Goal: Task Accomplishment & Management: Complete application form

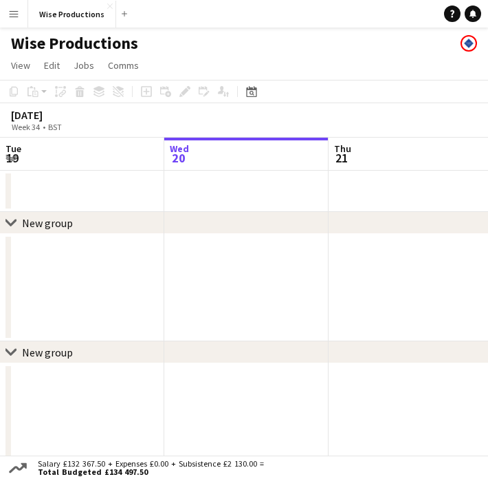
click at [344, 229] on div "chevron-right New group" at bounding box center [244, 223] width 488 height 22
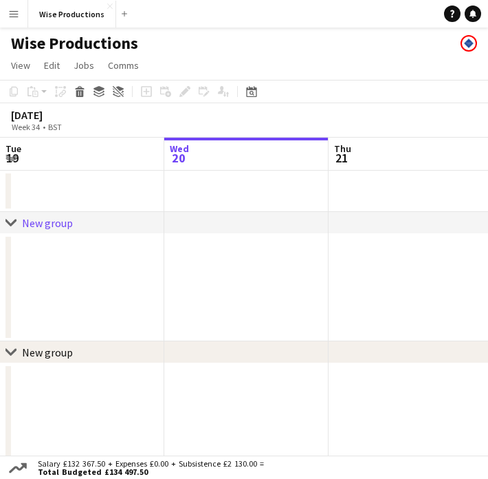
click at [271, 126] on div "[DATE] Week 34 • BST" at bounding box center [244, 120] width 488 height 34
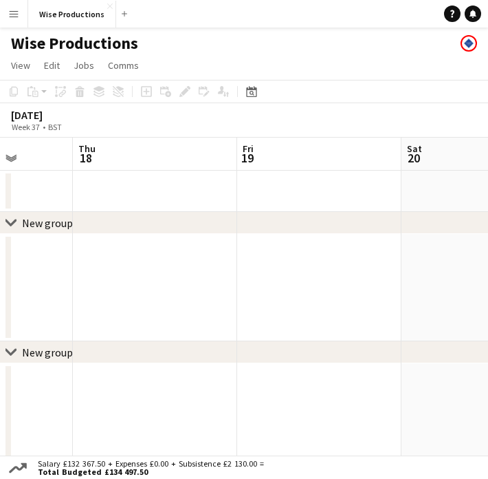
scroll to position [0, 460]
click at [113, 177] on app-date-cell at bounding box center [115, 191] width 164 height 41
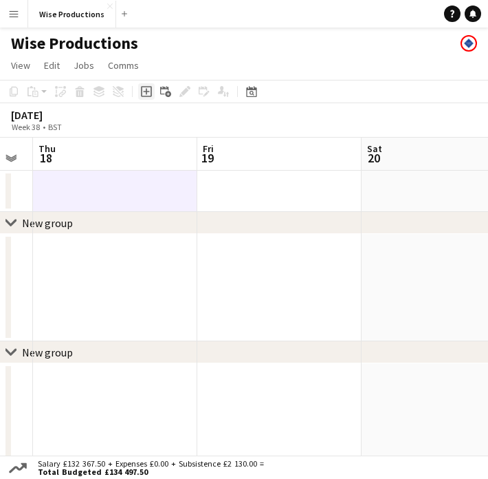
click at [148, 89] on icon "Add job" at bounding box center [146, 91] width 11 height 11
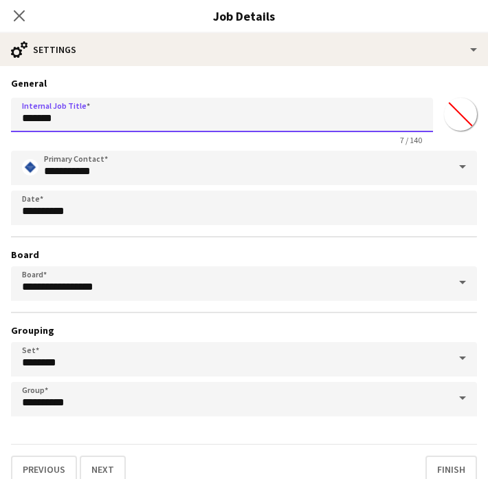
drag, startPoint x: 91, startPoint y: 120, endPoint x: -32, endPoint y: 120, distance: 123.1
click at [0, 120] on html "Menu Boards Boards Boards All jobs Status Workforce Workforce My Workforce Recr…" at bounding box center [244, 247] width 488 height 494
click at [156, 120] on input "**********" at bounding box center [222, 115] width 422 height 34
drag, startPoint x: 185, startPoint y: 126, endPoint x: 20, endPoint y: 113, distance: 165.5
click at [20, 113] on input "**********" at bounding box center [222, 115] width 422 height 34
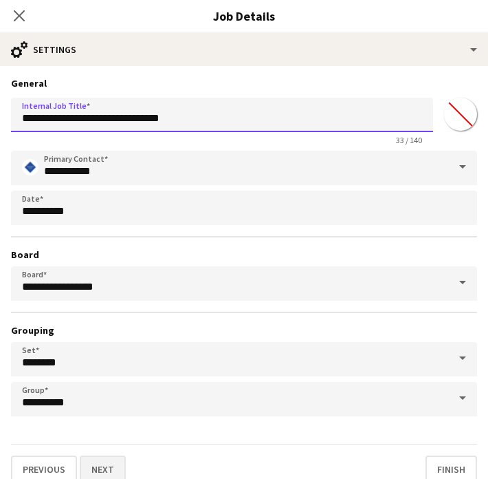
type input "**********"
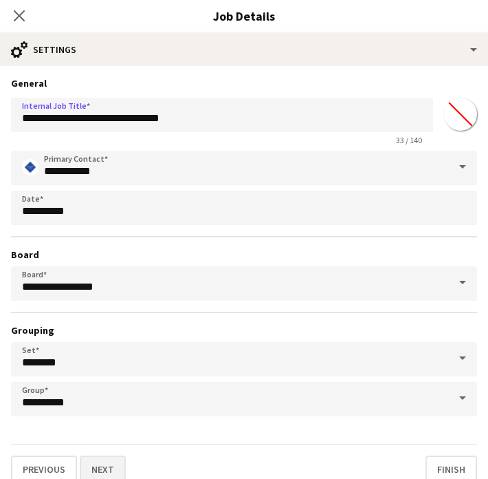
click at [100, 463] on button "Next" at bounding box center [103, 469] width 46 height 28
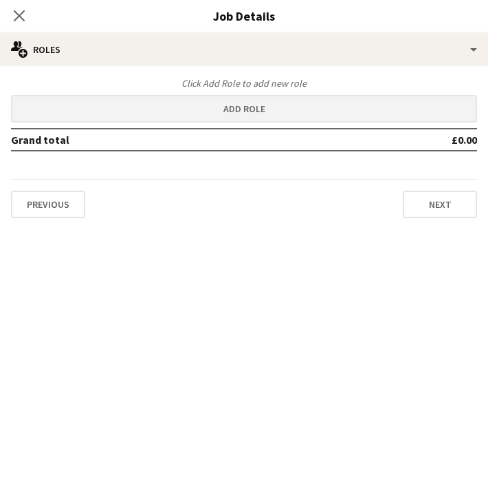
click at [243, 111] on button "Add role" at bounding box center [244, 109] width 466 height 28
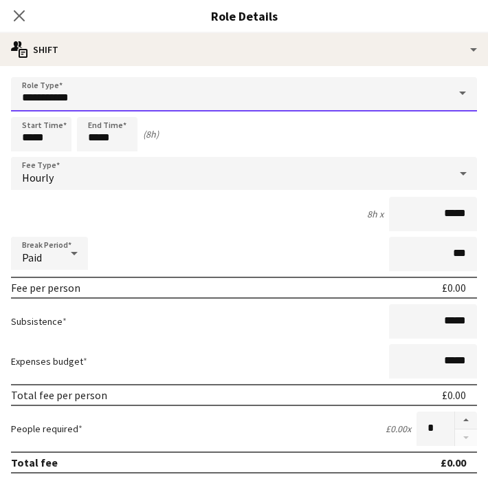
click at [85, 100] on input "**********" at bounding box center [244, 94] width 466 height 34
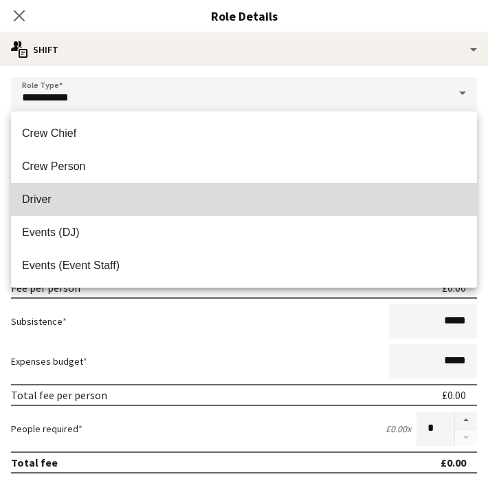
click at [58, 193] on span "Driver" at bounding box center [244, 199] width 444 height 13
type input "******"
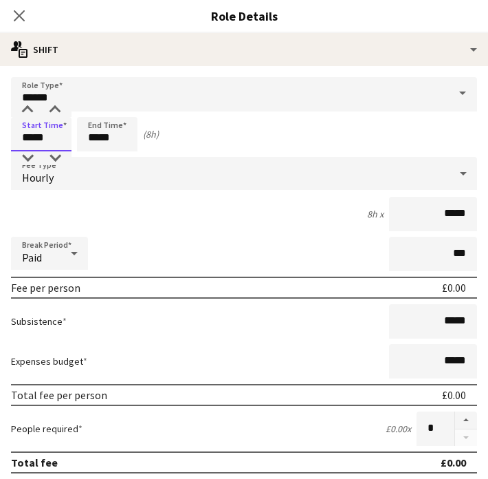
click at [30, 142] on input "*****" at bounding box center [41, 134] width 61 height 34
click at [33, 109] on div at bounding box center [28, 110] width 28 height 14
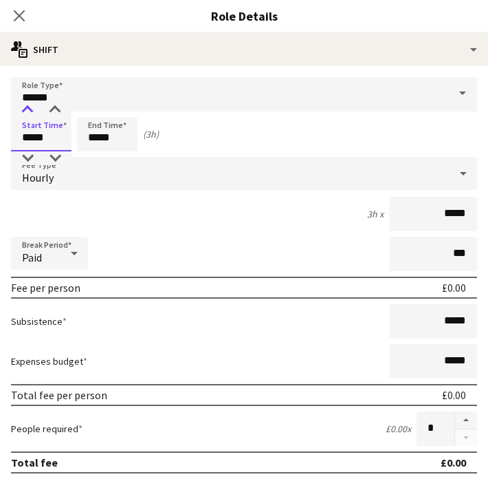
click at [33, 109] on div at bounding box center [28, 110] width 28 height 14
type input "*****"
click at [33, 109] on div at bounding box center [28, 110] width 28 height 14
click at [94, 142] on input "*****" at bounding box center [107, 134] width 61 height 34
click at [99, 104] on div at bounding box center [94, 110] width 28 height 14
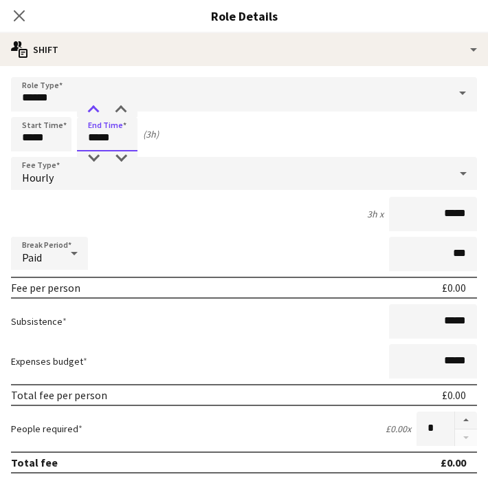
click at [99, 104] on div at bounding box center [94, 110] width 28 height 14
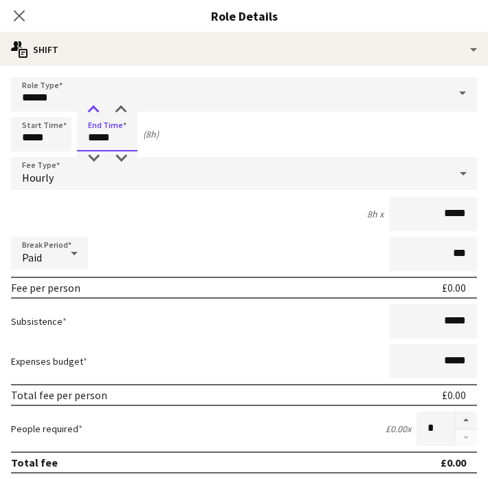
click at [99, 104] on div at bounding box center [94, 110] width 28 height 14
type input "*****"
click at [99, 104] on div at bounding box center [94, 110] width 28 height 14
click at [459, 216] on input "*****" at bounding box center [433, 214] width 88 height 34
click at [472, 217] on input "*****" at bounding box center [433, 214] width 88 height 34
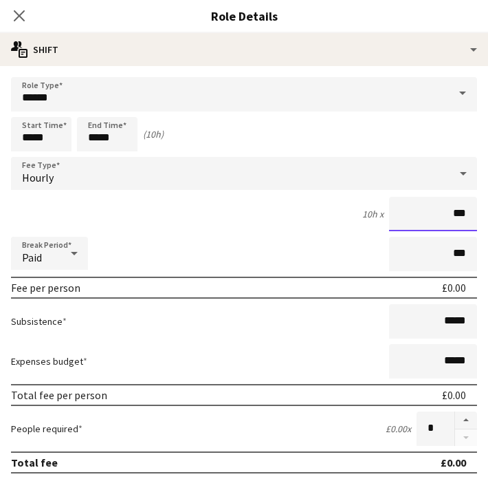
type input "**"
type input "******"
click at [463, 421] on button "button" at bounding box center [466, 420] width 22 height 18
click at [466, 439] on button "button" at bounding box center [466, 437] width 22 height 17
type input "*"
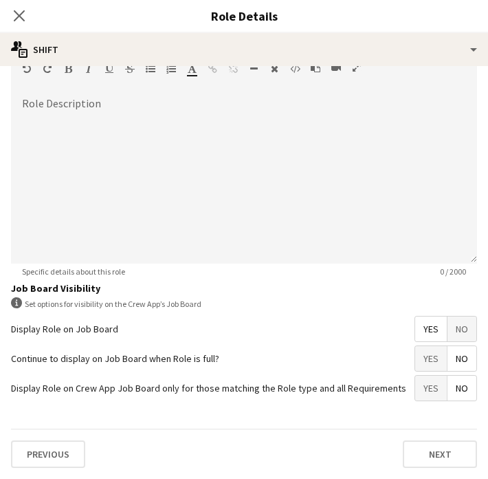
scroll to position [425, 0]
click at [432, 457] on button "Next" at bounding box center [440, 454] width 74 height 28
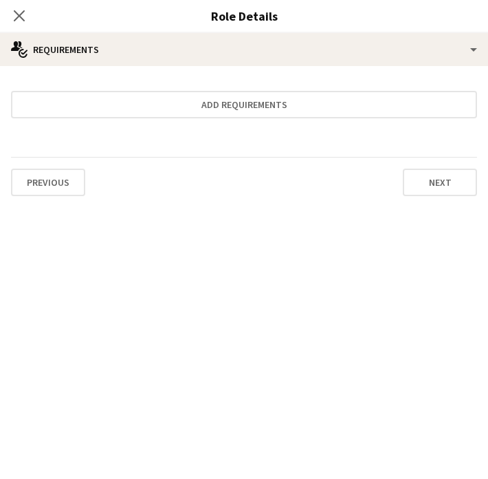
click at [432, 197] on div "Previous Next" at bounding box center [244, 182] width 466 height 50
click at [435, 187] on button "Next" at bounding box center [440, 182] width 74 height 28
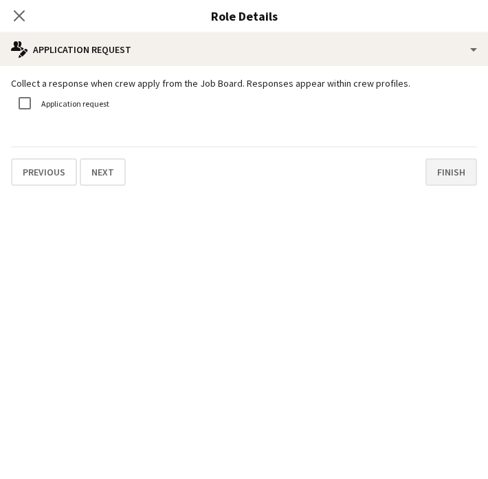
click at [443, 171] on button "Finish" at bounding box center [452, 172] width 52 height 28
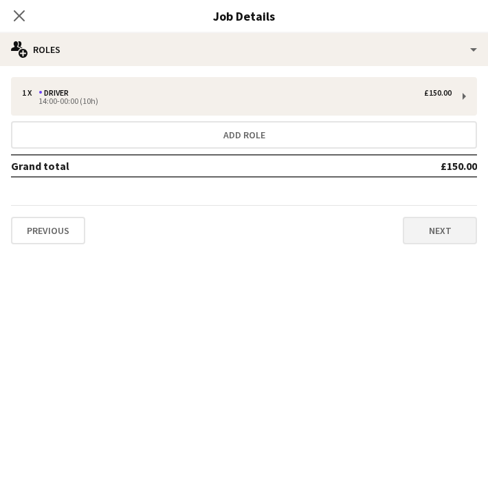
click at [432, 228] on button "Next" at bounding box center [440, 231] width 74 height 28
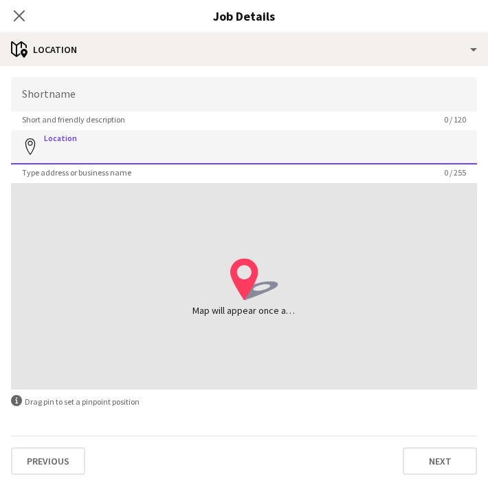
paste input "**********"
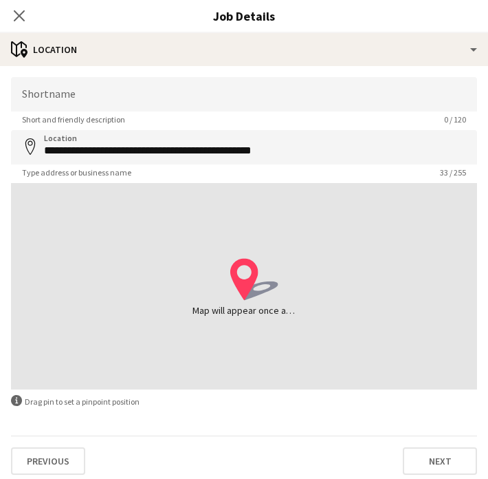
type input "**********"
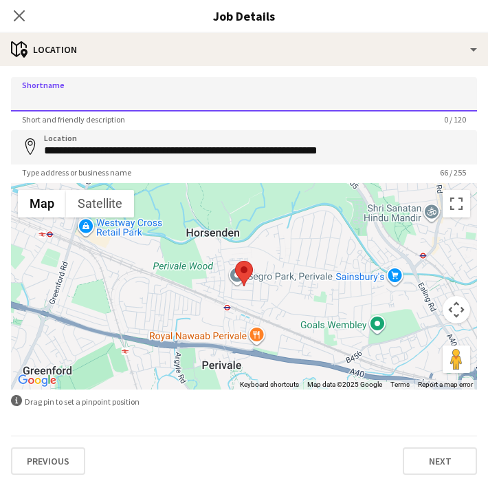
paste input "**********"
type input "**********"
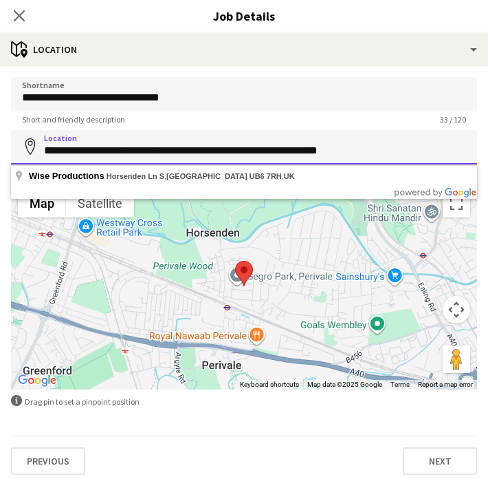
drag, startPoint x: 378, startPoint y: 151, endPoint x: 70, endPoint y: 128, distance: 308.9
click at [70, 128] on form "**********" at bounding box center [244, 275] width 488 height 397
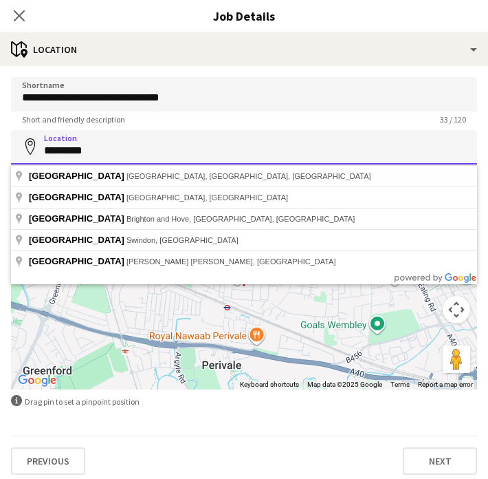
click at [43, 153] on input "*********" at bounding box center [244, 147] width 466 height 34
click at [157, 156] on input "**********" at bounding box center [244, 147] width 466 height 34
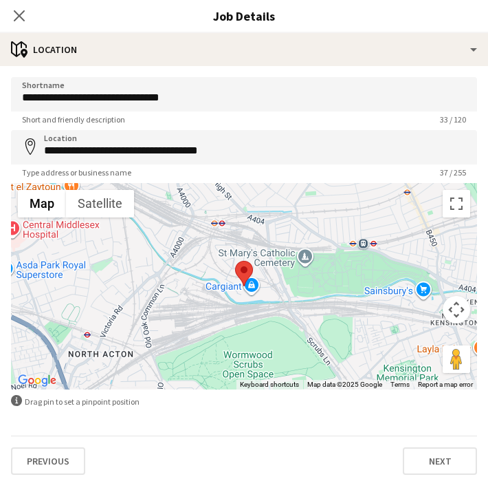
click at [248, 290] on div at bounding box center [244, 286] width 466 height 206
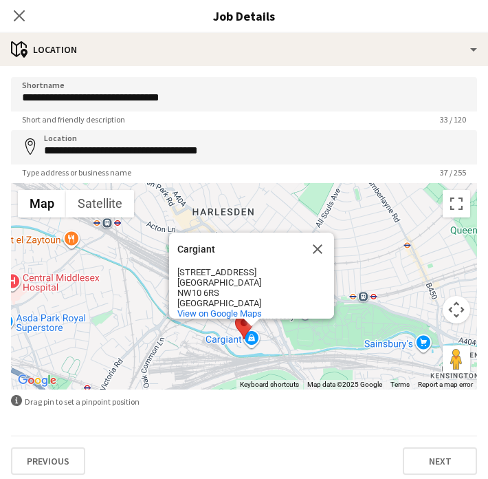
click at [274, 351] on div "Cargiant Cargiant 44-45 Hythe Rd London NW10 6RS United Kingdom View on Google …" at bounding box center [244, 286] width 466 height 206
click at [281, 336] on div "Cargiant Cargiant 44-45 Hythe Rd London NW10 6RS United Kingdom View on Google …" at bounding box center [244, 286] width 466 height 206
click at [317, 241] on button "Close" at bounding box center [317, 248] width 33 height 33
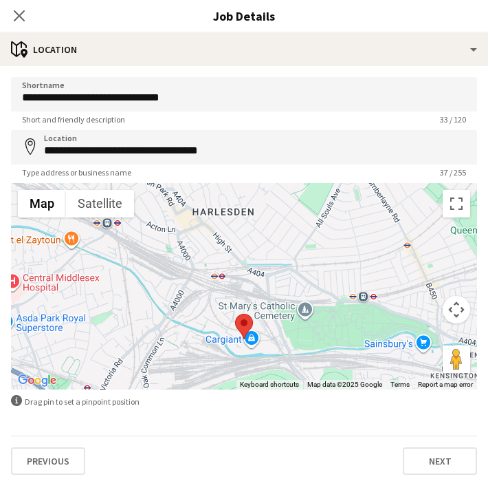
click at [281, 316] on div at bounding box center [244, 286] width 466 height 206
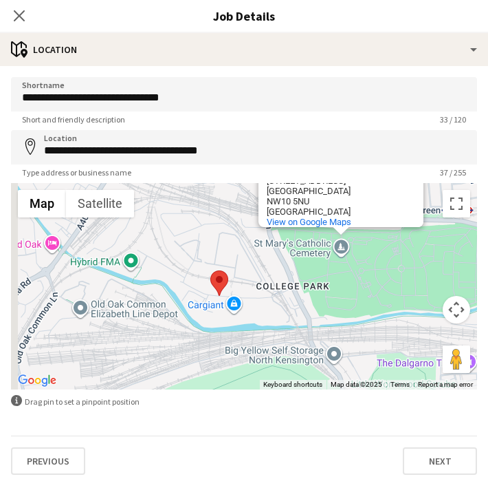
drag, startPoint x: 212, startPoint y: 336, endPoint x: 230, endPoint y: 238, distance: 99.4
click at [230, 238] on div "St Mary's Catholic Cemetery St Mary's Catholic Cemetery 679-681 Harrow Rd Londo…" at bounding box center [244, 286] width 466 height 206
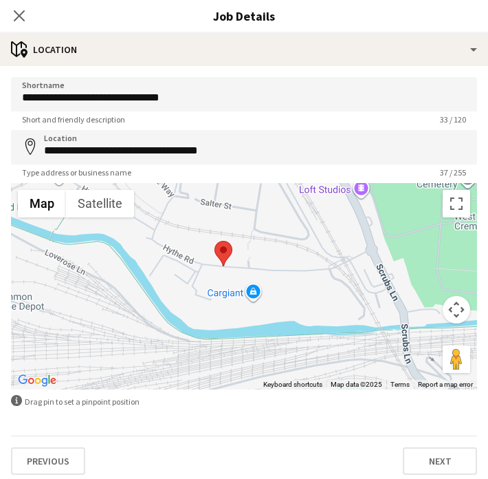
drag, startPoint x: 237, startPoint y: 316, endPoint x: 237, endPoint y: 270, distance: 46.8
click at [237, 270] on div "St Mary's Catholic Cemetery St Mary's Catholic Cemetery 679-681 Harrow Rd Londo…" at bounding box center [244, 286] width 466 height 206
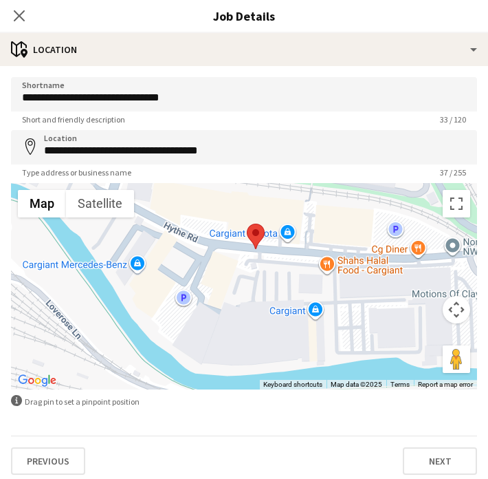
drag, startPoint x: 241, startPoint y: 285, endPoint x: 289, endPoint y: 272, distance: 49.7
click at [288, 272] on div "St Mary's Catholic Cemetery St Mary's Catholic Cemetery 679-681 Harrow Rd Londo…" at bounding box center [244, 286] width 466 height 206
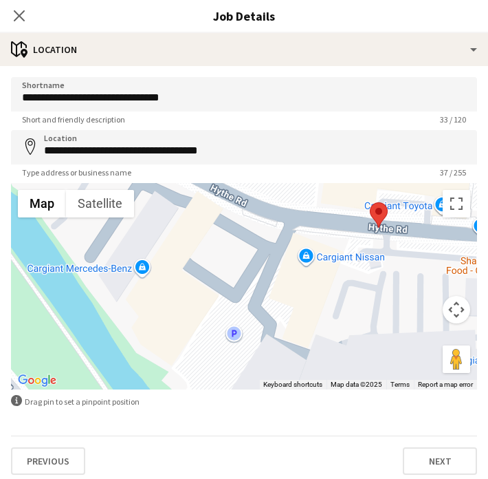
drag, startPoint x: 199, startPoint y: 273, endPoint x: 287, endPoint y: 294, distance: 90.4
click at [287, 294] on div "St Mary's Catholic Cemetery St Mary's Catholic Cemetery 679-681 Harrow Rd Londo…" at bounding box center [244, 286] width 466 height 206
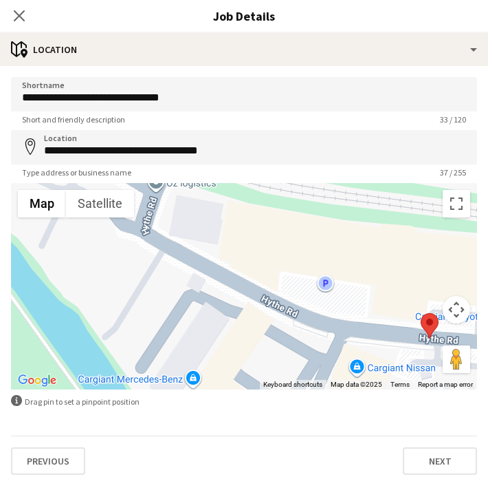
drag, startPoint x: 217, startPoint y: 261, endPoint x: 236, endPoint y: 364, distance: 104.9
click at [236, 364] on div "St Mary's Catholic Cemetery St Mary's Catholic Cemetery 679-681 Harrow Rd Londo…" at bounding box center [244, 286] width 466 height 206
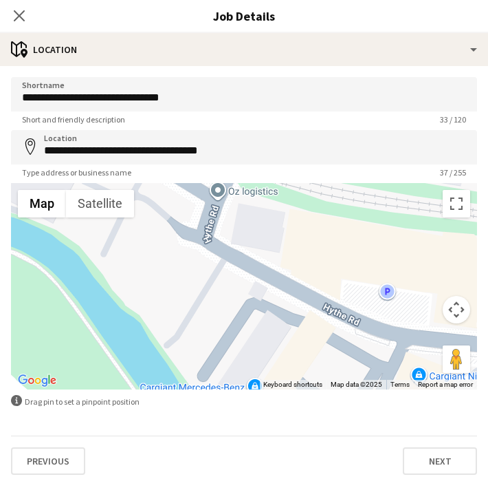
drag, startPoint x: 208, startPoint y: 302, endPoint x: 273, endPoint y: 311, distance: 65.3
click at [273, 311] on div "St Mary's Catholic Cemetery St Mary's Catholic Cemetery 679-681 Harrow Rd Londo…" at bounding box center [244, 286] width 466 height 206
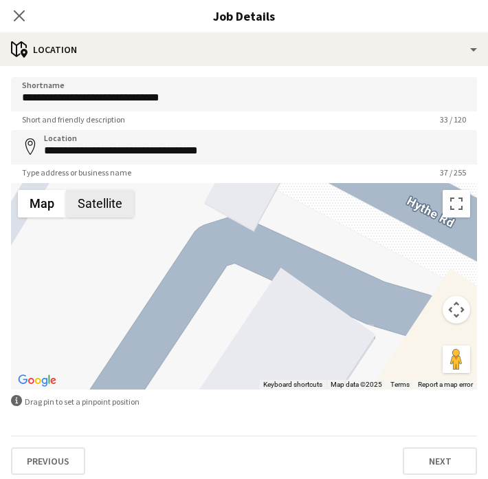
drag, startPoint x: 267, startPoint y: 342, endPoint x: 127, endPoint y: 214, distance: 190.3
click at [127, 214] on div "St Mary's Catholic Cemetery St Mary's Catholic Cemetery 679-681 Harrow Rd Londo…" at bounding box center [244, 286] width 466 height 206
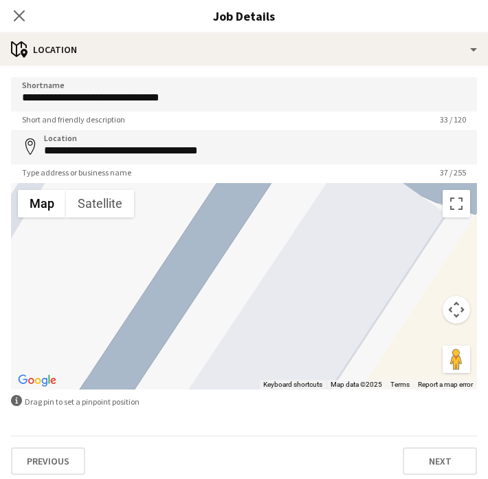
drag, startPoint x: 132, startPoint y: 283, endPoint x: 203, endPoint y: 158, distance: 143.2
click at [203, 158] on form "**********" at bounding box center [244, 275] width 488 height 397
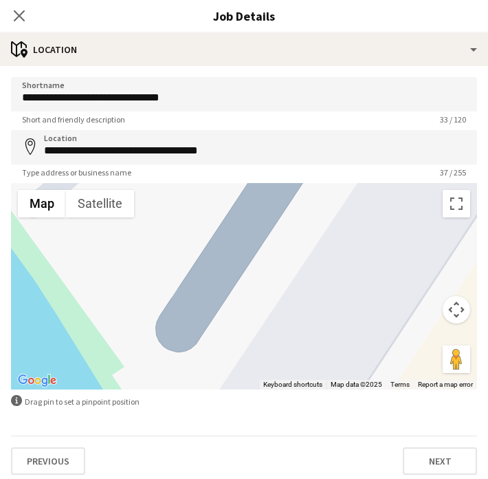
drag, startPoint x: 125, startPoint y: 317, endPoint x: 216, endPoint y: 230, distance: 126.0
click at [216, 230] on div "St Mary's Catholic Cemetery St Mary's Catholic Cemetery 679-681 Harrow Rd Londo…" at bounding box center [244, 286] width 466 height 206
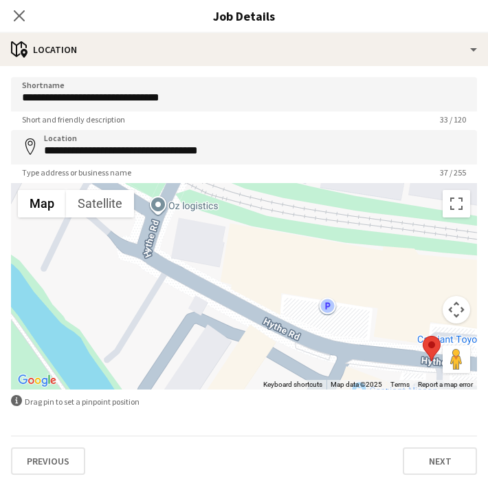
drag, startPoint x: 303, startPoint y: 240, endPoint x: 210, endPoint y: 368, distance: 158.0
click at [210, 368] on div "St Mary's Catholic Cemetery St Mary's Catholic Cemetery 679-681 Harrow Rd Londo…" at bounding box center [244, 286] width 466 height 206
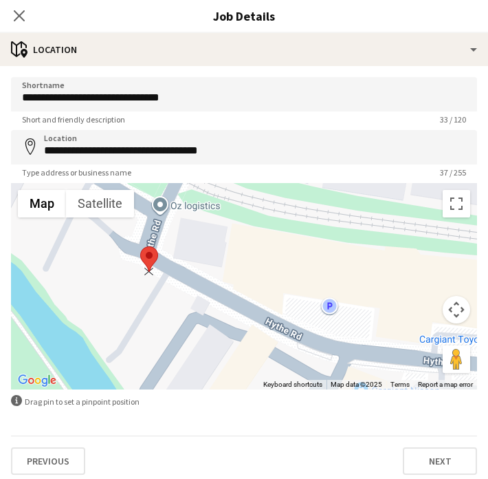
drag, startPoint x: 431, startPoint y: 349, endPoint x: 142, endPoint y: 259, distance: 302.5
click at [140, 246] on area at bounding box center [140, 246] width 0 height 0
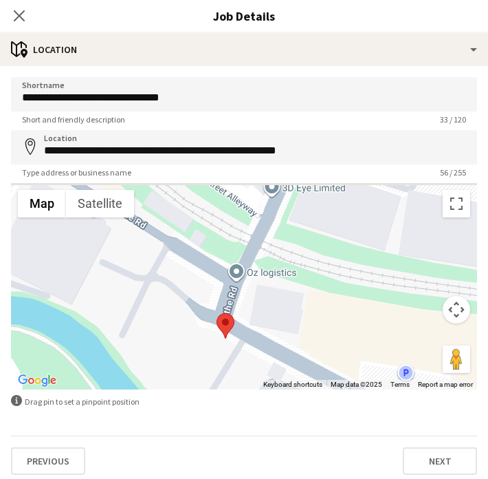
drag, startPoint x: 120, startPoint y: 253, endPoint x: 199, endPoint y: 322, distance: 104.3
click at [199, 322] on div "St Mary's Catholic Cemetery St Mary's Catholic Cemetery 679-681 Harrow Rd Londo…" at bounding box center [244, 286] width 466 height 206
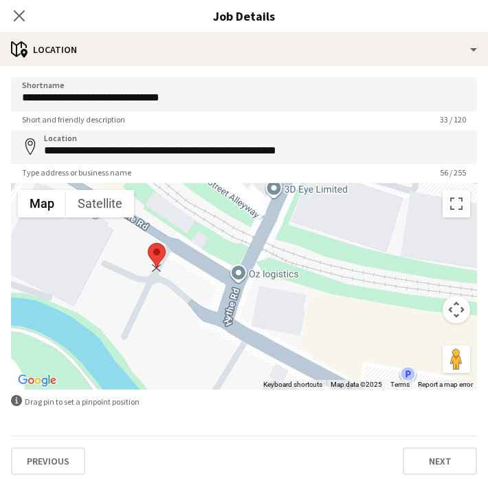
drag, startPoint x: 230, startPoint y: 325, endPoint x: 157, endPoint y: 253, distance: 102.6
click at [148, 243] on area at bounding box center [148, 243] width 0 height 0
drag, startPoint x: 157, startPoint y: 253, endPoint x: 151, endPoint y: 212, distance: 40.9
click at [143, 204] on area at bounding box center [143, 204] width 0 height 0
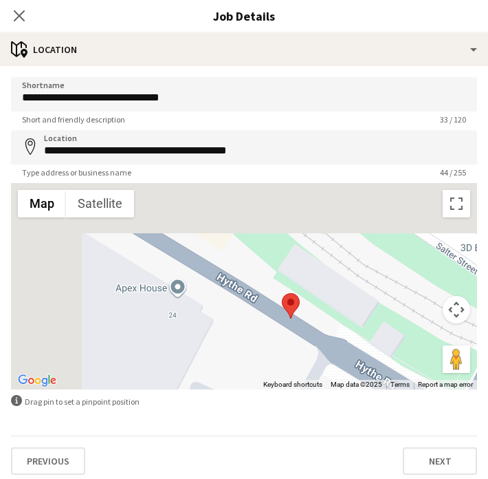
drag, startPoint x: 136, startPoint y: 251, endPoint x: 281, endPoint y: 367, distance: 185.3
click at [281, 369] on div "St Mary's Catholic Cemetery St Mary's Catholic Cemetery 679-681 Harrow Rd Londo…" at bounding box center [244, 286] width 466 height 206
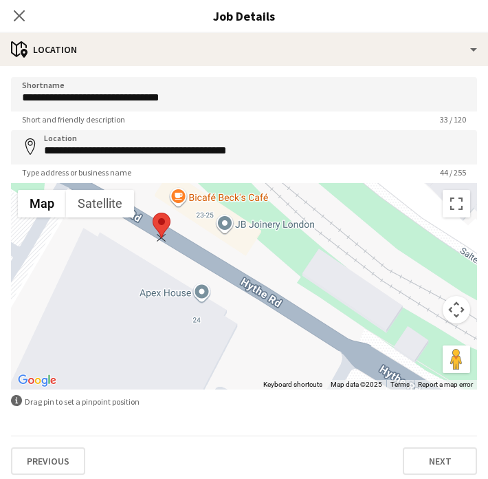
drag, startPoint x: 316, startPoint y: 309, endPoint x: 160, endPoint y: 222, distance: 178.3
click at [153, 212] on area at bounding box center [153, 212] width 0 height 0
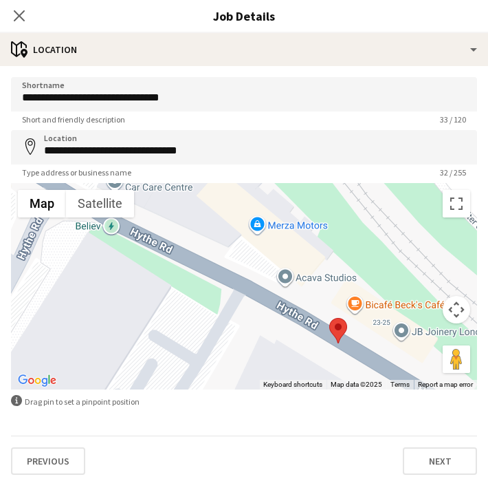
drag, startPoint x: 145, startPoint y: 233, endPoint x: 322, endPoint y: 342, distance: 207.8
click at [322, 342] on div "St Mary's Catholic Cemetery St Mary's Catholic Cemetery 679-681 Harrow Rd Londo…" at bounding box center [244, 286] width 466 height 206
drag, startPoint x: 342, startPoint y: 333, endPoint x: 229, endPoint y: 298, distance: 118.5
click at [218, 283] on area at bounding box center [218, 283] width 0 height 0
drag, startPoint x: 228, startPoint y: 298, endPoint x: 197, endPoint y: 350, distance: 60.1
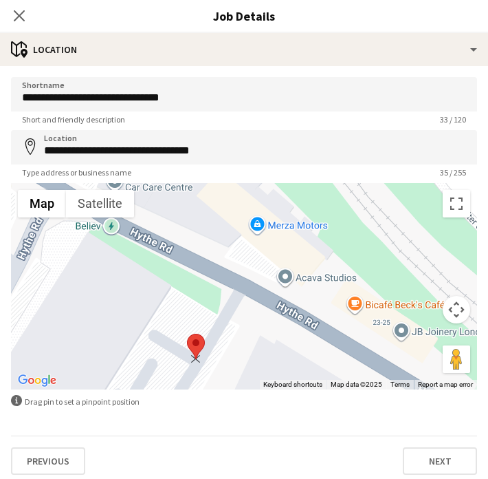
click at [187, 333] on area at bounding box center [187, 333] width 0 height 0
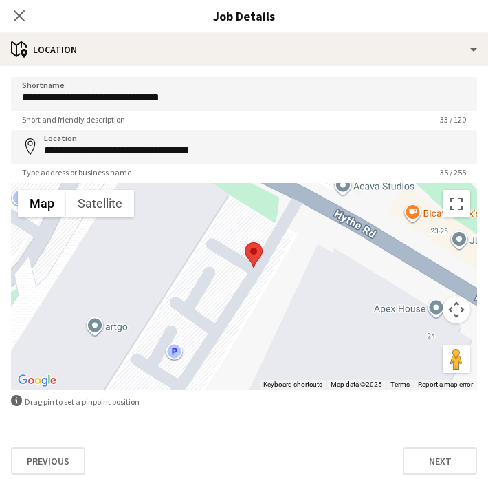
drag, startPoint x: 228, startPoint y: 344, endPoint x: 287, endPoint y: 251, distance: 110.6
click at [287, 251] on div "St Mary's Catholic Cemetery St Mary's Catholic Cemetery 679-681 Harrow Rd Londo…" at bounding box center [244, 286] width 466 height 206
drag, startPoint x: 256, startPoint y: 248, endPoint x: 163, endPoint y: 329, distance: 123.3
click at [153, 323] on area at bounding box center [153, 323] width 0 height 0
drag, startPoint x: 162, startPoint y: 329, endPoint x: 92, endPoint y: 307, distance: 73.1
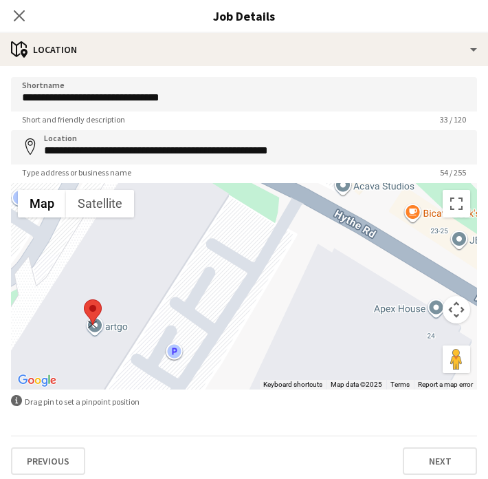
click at [84, 299] on area at bounding box center [84, 299] width 0 height 0
drag, startPoint x: 92, startPoint y: 307, endPoint x: 259, endPoint y: 243, distance: 178.3
click at [249, 235] on area at bounding box center [249, 235] width 0 height 0
drag, startPoint x: 259, startPoint y: 243, endPoint x: 237, endPoint y: 239, distance: 21.7
click at [229, 230] on area at bounding box center [229, 230] width 0 height 0
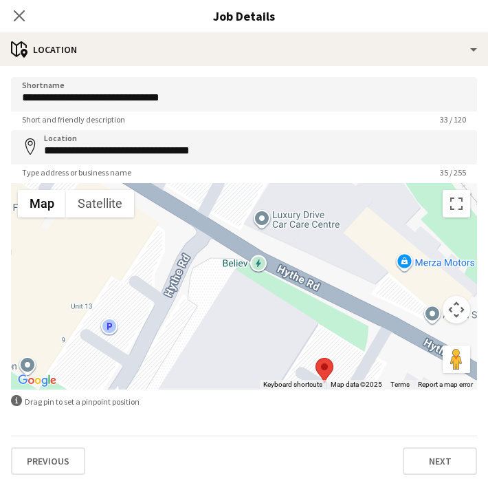
drag, startPoint x: 198, startPoint y: 257, endPoint x: 275, endPoint y: 393, distance: 155.8
click at [275, 393] on form "**********" at bounding box center [244, 275] width 488 height 397
drag, startPoint x: 323, startPoint y: 367, endPoint x: 172, endPoint y: 276, distance: 176.8
click at [166, 266] on area at bounding box center [166, 266] width 0 height 0
drag, startPoint x: 172, startPoint y: 276, endPoint x: 155, endPoint y: 309, distance: 37.2
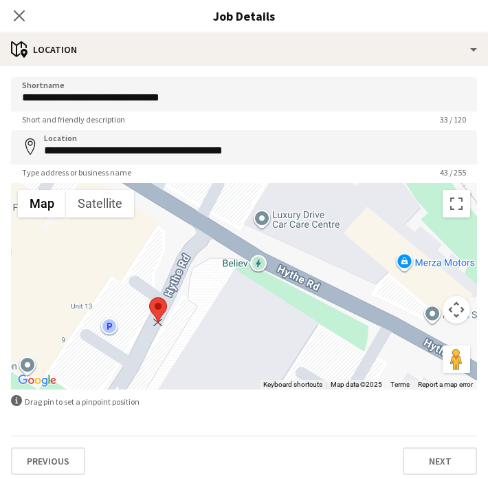
click at [149, 297] on area at bounding box center [149, 297] width 0 height 0
drag, startPoint x: 155, startPoint y: 309, endPoint x: 138, endPoint y: 335, distance: 31.3
click at [132, 321] on area at bounding box center [132, 321] width 0 height 0
drag, startPoint x: 140, startPoint y: 333, endPoint x: 105, endPoint y: 319, distance: 37.3
click at [102, 309] on area at bounding box center [102, 309] width 0 height 0
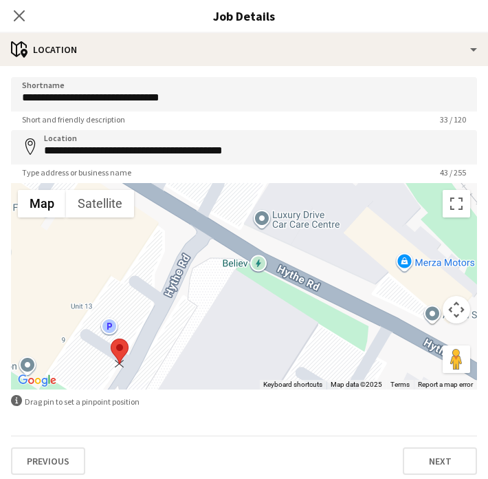
drag, startPoint x: 105, startPoint y: 319, endPoint x: 118, endPoint y: 354, distance: 37.4
click at [111, 338] on area at bounding box center [111, 338] width 0 height 0
drag, startPoint x: 118, startPoint y: 354, endPoint x: 132, endPoint y: 339, distance: 20.4
click at [124, 325] on area at bounding box center [124, 325] width 0 height 0
drag, startPoint x: 133, startPoint y: 337, endPoint x: 129, endPoint y: 313, distance: 24.5
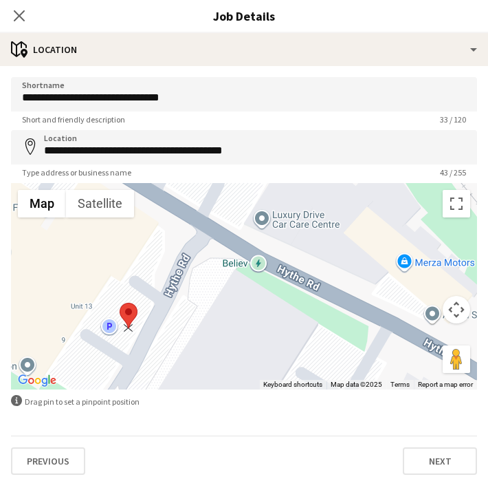
click at [120, 303] on area at bounding box center [120, 303] width 0 height 0
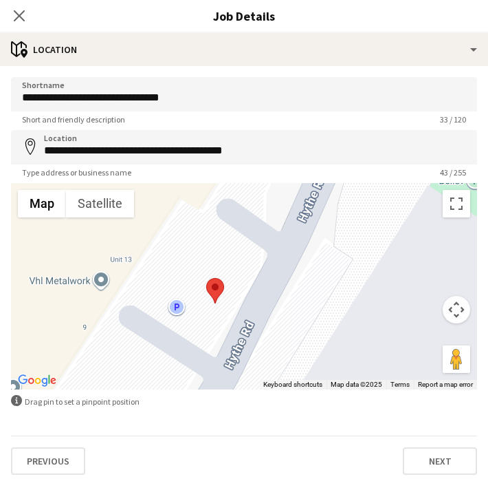
drag, startPoint x: 116, startPoint y: 309, endPoint x: 207, endPoint y: 267, distance: 100.6
click at [207, 267] on div "St Mary's Catholic Cemetery St Mary's Catholic Cemetery 679-681 Harrow Rd Londo…" at bounding box center [244, 286] width 466 height 206
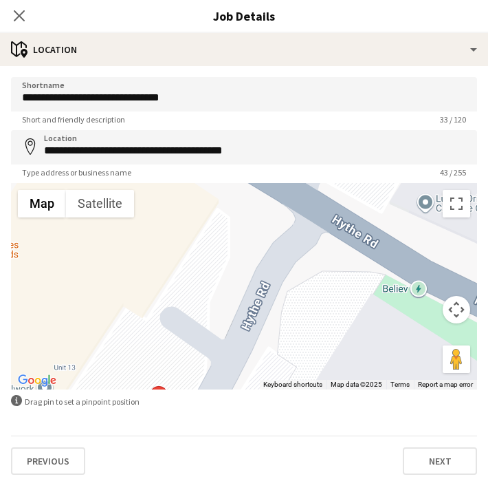
drag, startPoint x: 223, startPoint y: 265, endPoint x: 164, endPoint y: 375, distance: 124.9
click at [164, 375] on div "St Mary's Catholic Cemetery St Mary's Catholic Cemetery 679-681 Harrow Rd Londo…" at bounding box center [244, 286] width 466 height 206
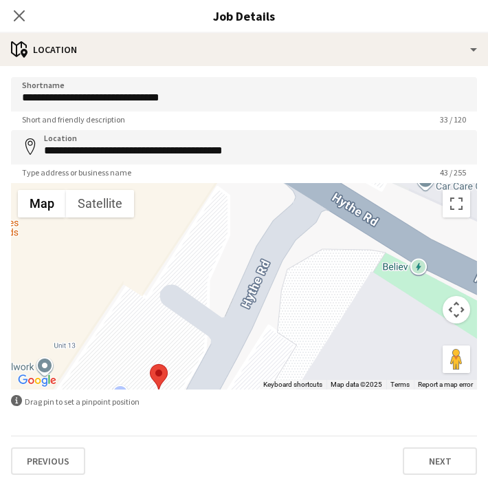
drag, startPoint x: 164, startPoint y: 375, endPoint x: 164, endPoint y: 349, distance: 26.1
click at [164, 349] on div "St Mary's Catholic Cemetery St Mary's Catholic Cemetery 679-681 Harrow Rd Londo…" at bounding box center [244, 286] width 466 height 206
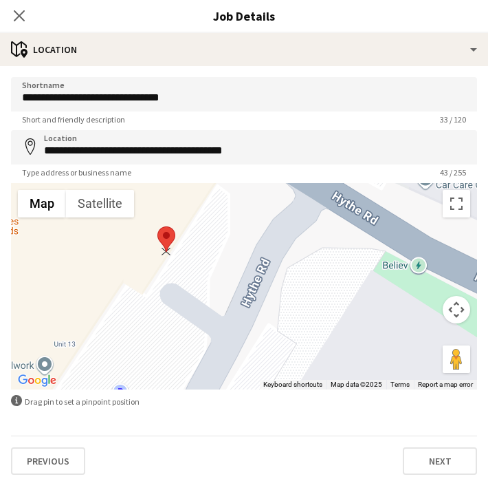
drag, startPoint x: 157, startPoint y: 375, endPoint x: 164, endPoint y: 237, distance: 138.4
click at [157, 226] on area at bounding box center [157, 226] width 0 height 0
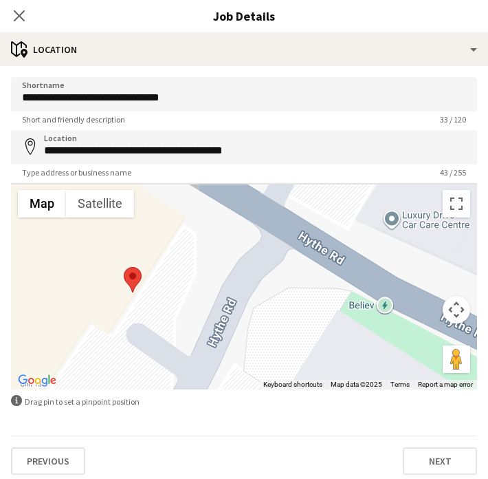
drag, startPoint x: 185, startPoint y: 239, endPoint x: 148, endPoint y: 283, distance: 57.6
click at [148, 283] on div "St Mary's Catholic Cemetery St Mary's Catholic Cemetery 679-681 Harrow Rd Londo…" at bounding box center [244, 286] width 466 height 206
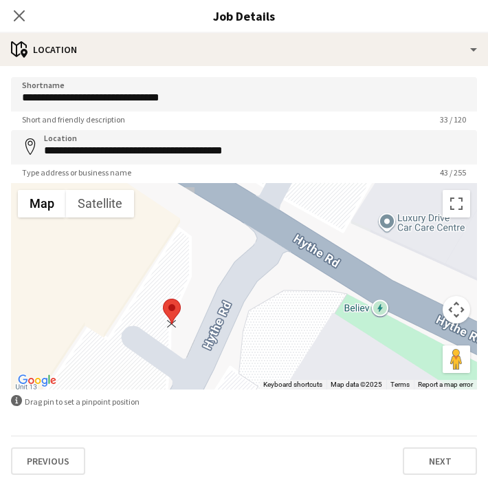
drag, startPoint x: 130, startPoint y: 283, endPoint x: 175, endPoint y: 311, distance: 53.4
click at [163, 298] on area at bounding box center [163, 298] width 0 height 0
drag, startPoint x: 175, startPoint y: 308, endPoint x: 185, endPoint y: 309, distance: 10.3
click at [171, 299] on area at bounding box center [171, 299] width 0 height 0
drag, startPoint x: 185, startPoint y: 309, endPoint x: 280, endPoint y: 232, distance: 122.2
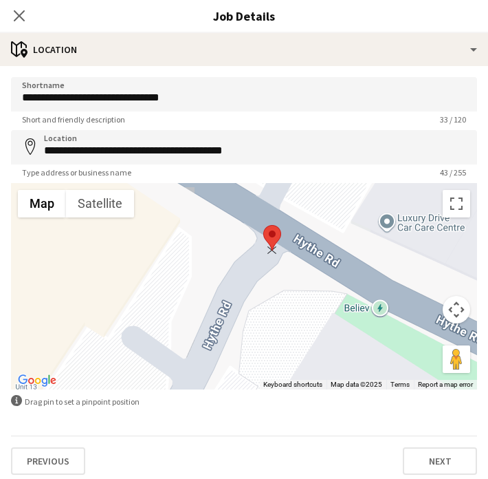
click at [280, 232] on div "St Mary's Catholic Cemetery St Mary's Catholic Cemetery 679-681 Harrow Rd Londo…" at bounding box center [244, 286] width 466 height 206
drag, startPoint x: 278, startPoint y: 232, endPoint x: 278, endPoint y: 219, distance: 13.1
click at [262, 212] on area at bounding box center [262, 212] width 0 height 0
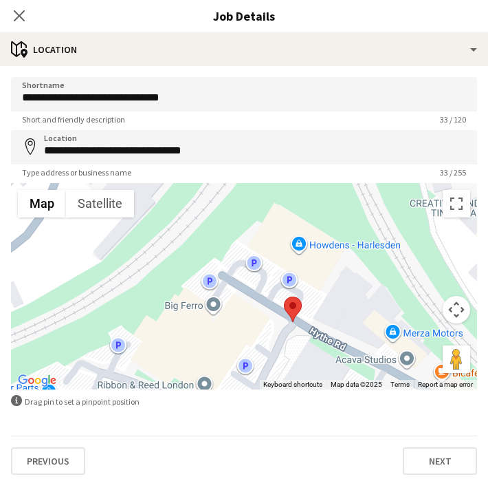
drag, startPoint x: 231, startPoint y: 234, endPoint x: 270, endPoint y: 317, distance: 91.3
click at [270, 317] on div "St Mary's Catholic Cemetery St Mary's Catholic Cemetery 679-681 Harrow Rd Londo…" at bounding box center [244, 286] width 466 height 206
drag, startPoint x: 294, startPoint y: 311, endPoint x: 263, endPoint y: 305, distance: 32.1
click at [250, 292] on area at bounding box center [250, 292] width 0 height 0
drag, startPoint x: 263, startPoint y: 311, endPoint x: 283, endPoint y: 335, distance: 31.3
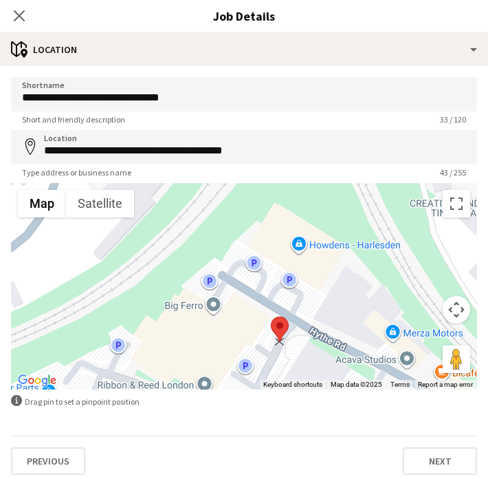
click at [271, 316] on area at bounding box center [271, 316] width 0 height 0
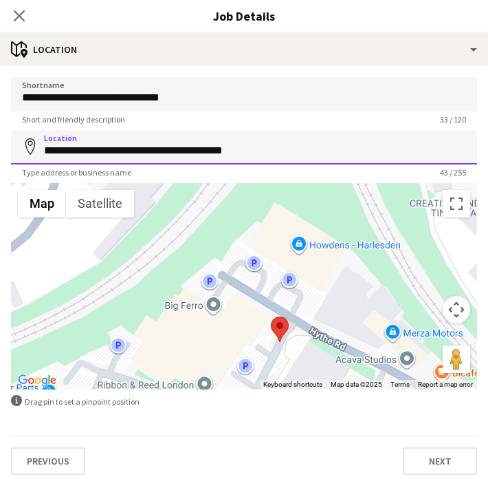
click at [78, 151] on input "**********" at bounding box center [244, 147] width 466 height 34
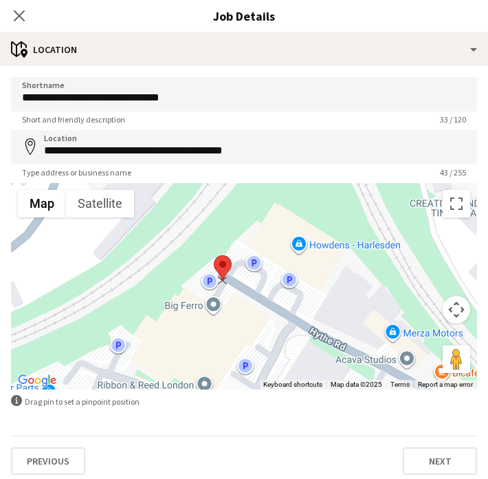
drag, startPoint x: 278, startPoint y: 325, endPoint x: 221, endPoint y: 263, distance: 84.7
click at [214, 255] on area at bounding box center [214, 255] width 0 height 0
drag, startPoint x: 222, startPoint y: 262, endPoint x: 291, endPoint y: 296, distance: 76.9
click at [281, 289] on area at bounding box center [281, 289] width 0 height 0
drag, startPoint x: 291, startPoint y: 296, endPoint x: 298, endPoint y: 309, distance: 14.2
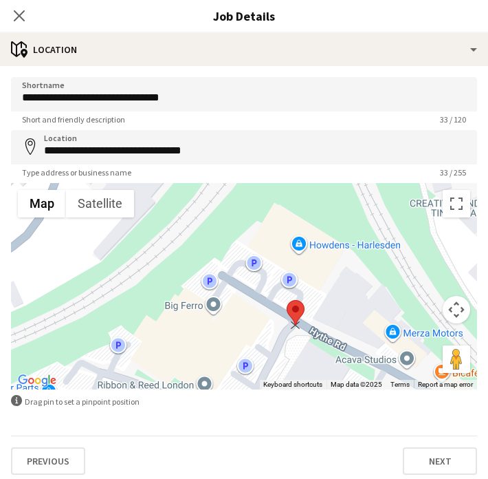
click at [287, 300] on area at bounding box center [287, 300] width 0 height 0
drag, startPoint x: 298, startPoint y: 309, endPoint x: 313, endPoint y: 319, distance: 18.3
click at [300, 310] on area at bounding box center [300, 310] width 0 height 0
drag, startPoint x: 313, startPoint y: 319, endPoint x: 329, endPoint y: 342, distance: 28.6
click at [315, 332] on area at bounding box center [315, 332] width 0 height 0
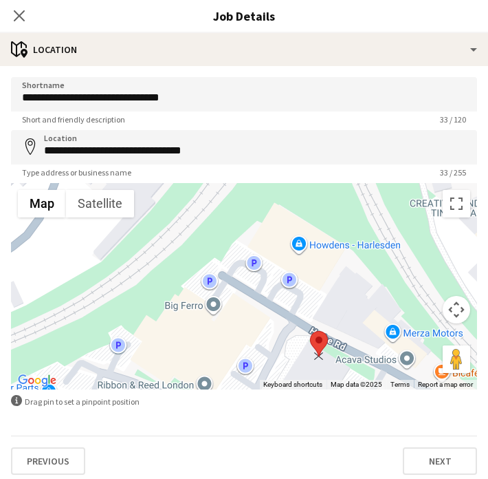
drag, startPoint x: 329, startPoint y: 342, endPoint x: 322, endPoint y: 340, distance: 7.4
click at [310, 331] on area at bounding box center [310, 331] width 0 height 0
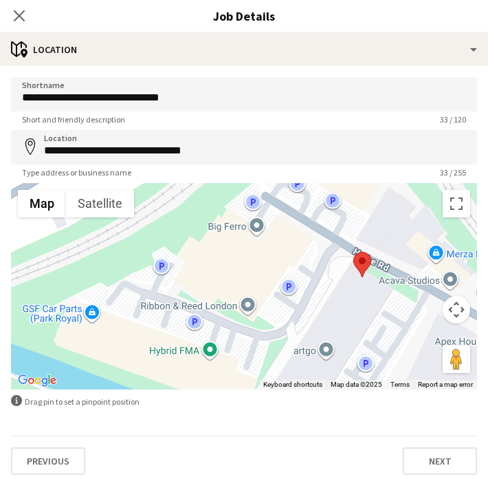
drag, startPoint x: 261, startPoint y: 319, endPoint x: 306, endPoint y: 237, distance: 93.6
click at [306, 237] on div "St Mary's Catholic Cemetery St Mary's Catholic Cemetery 679-681 Harrow Rd Londo…" at bounding box center [244, 286] width 466 height 206
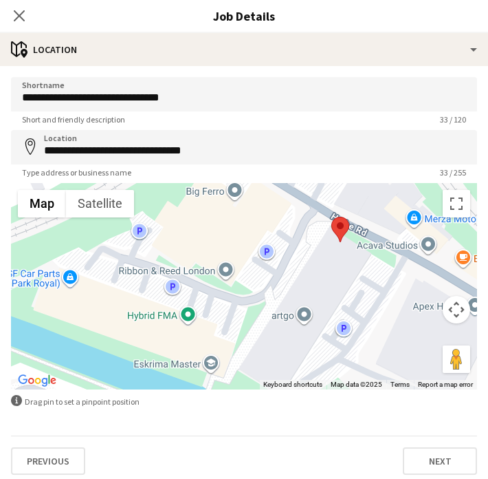
drag, startPoint x: 346, startPoint y: 281, endPoint x: 322, endPoint y: 243, distance: 44.2
click at [322, 243] on div "St Mary's Catholic Cemetery St Mary's Catholic Cemetery 679-681 Harrow Rd Londo…" at bounding box center [244, 286] width 466 height 206
drag, startPoint x: 342, startPoint y: 226, endPoint x: 324, endPoint y: 261, distance: 39.4
click at [314, 247] on area at bounding box center [314, 247] width 0 height 0
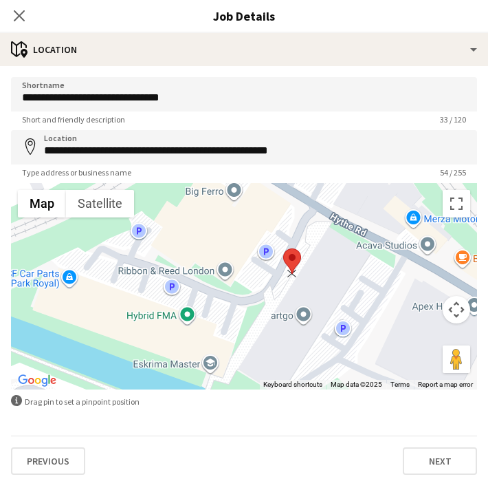
drag, startPoint x: 324, startPoint y: 261, endPoint x: 290, endPoint y: 261, distance: 33.7
click at [283, 248] on area at bounding box center [283, 248] width 0 height 0
drag, startPoint x: 290, startPoint y: 261, endPoint x: 274, endPoint y: 252, distance: 18.2
click at [270, 243] on area at bounding box center [270, 243] width 0 height 0
drag, startPoint x: 274, startPoint y: 252, endPoint x: 268, endPoint y: 234, distance: 18.9
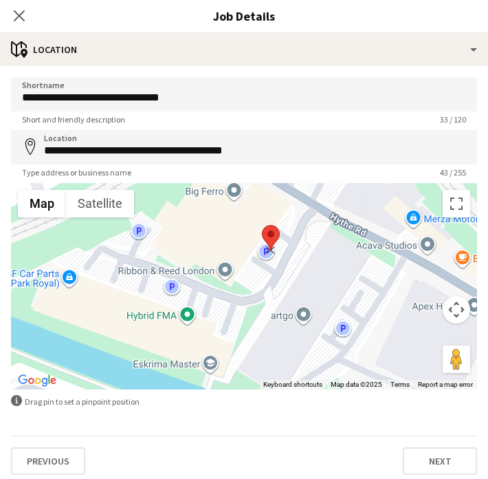
click at [262, 225] on area at bounding box center [262, 225] width 0 height 0
drag, startPoint x: 268, startPoint y: 234, endPoint x: 281, endPoint y: 222, distance: 17.5
click at [272, 214] on area at bounding box center [272, 214] width 0 height 0
drag, startPoint x: 281, startPoint y: 221, endPoint x: 298, endPoint y: 212, distance: 20.3
click at [282, 207] on area at bounding box center [282, 207] width 0 height 0
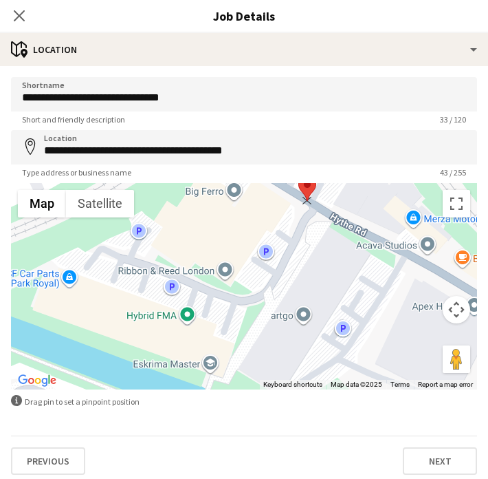
drag, startPoint x: 298, startPoint y: 212, endPoint x: 308, endPoint y: 175, distance: 37.7
click at [308, 175] on form "**********" at bounding box center [244, 275] width 488 height 397
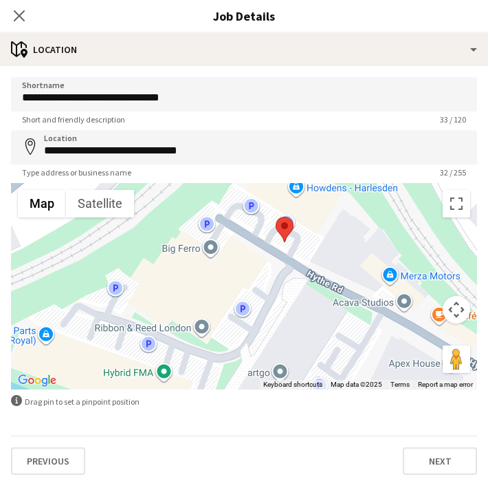
drag, startPoint x: 278, startPoint y: 234, endPoint x: 254, endPoint y: 281, distance: 52.3
click at [254, 281] on div "St Mary's Catholic Cemetery St Mary's Catholic Cemetery 679-681 Harrow Rd Londo…" at bounding box center [244, 286] width 466 height 206
drag, startPoint x: 287, startPoint y: 239, endPoint x: 333, endPoint y: 279, distance: 61.9
click at [333, 279] on div at bounding box center [329, 267] width 18 height 25
drag, startPoint x: 333, startPoint y: 278, endPoint x: 288, endPoint y: 266, distance: 46.4
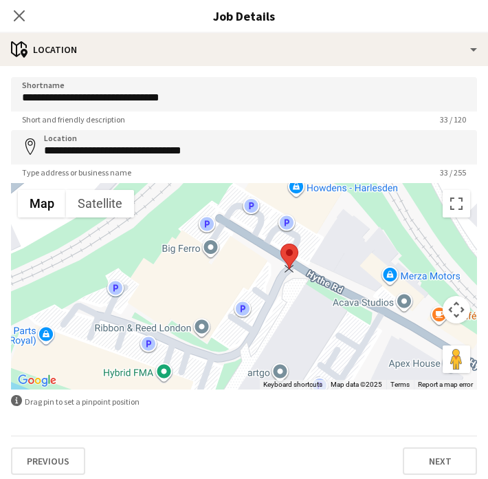
click at [281, 243] on area at bounding box center [281, 243] width 0 height 0
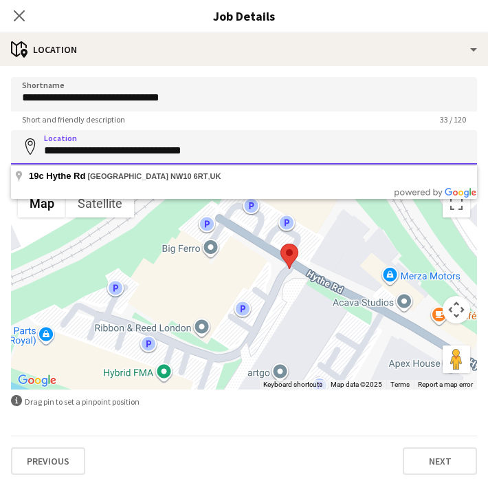
drag, startPoint x: 209, startPoint y: 153, endPoint x: 37, endPoint y: 150, distance: 171.9
click at [37, 150] on div "**********" at bounding box center [244, 147] width 466 height 34
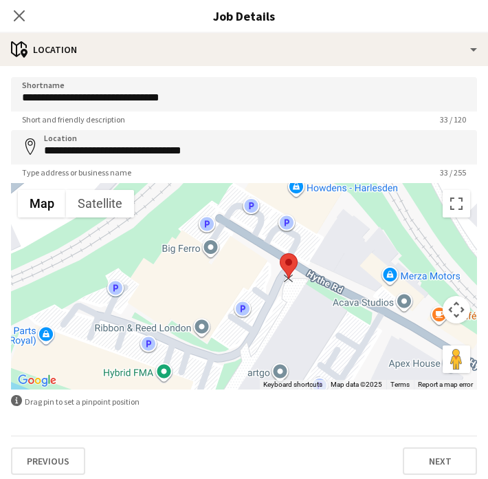
drag, startPoint x: 287, startPoint y: 258, endPoint x: 287, endPoint y: 270, distance: 11.7
click at [280, 253] on area at bounding box center [280, 253] width 0 height 0
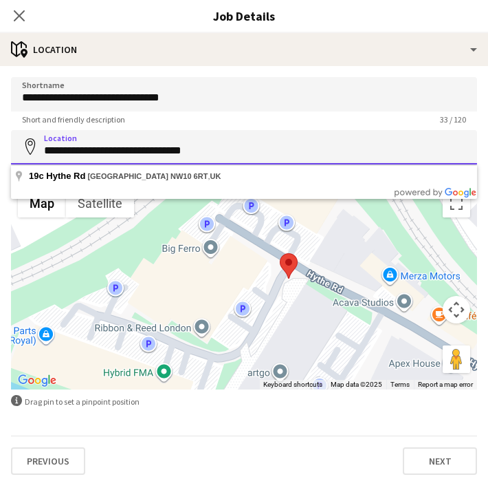
drag, startPoint x: 241, startPoint y: 151, endPoint x: 51, endPoint y: 135, distance: 190.4
click at [51, 135] on input "**********" at bounding box center [244, 147] width 466 height 34
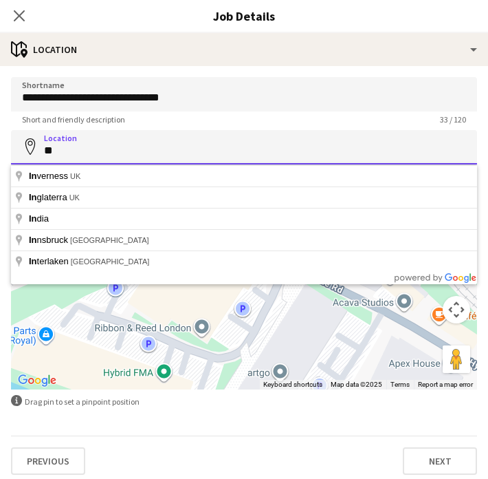
type input "*"
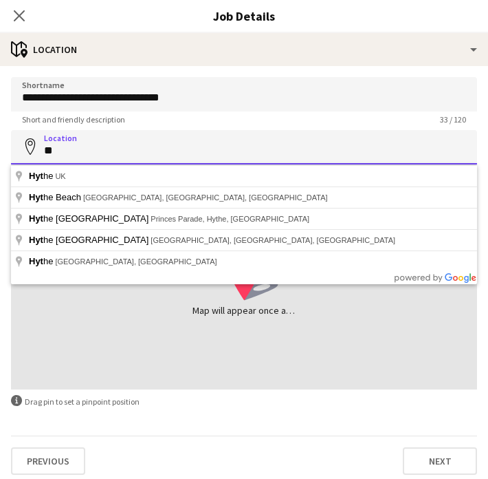
type input "*"
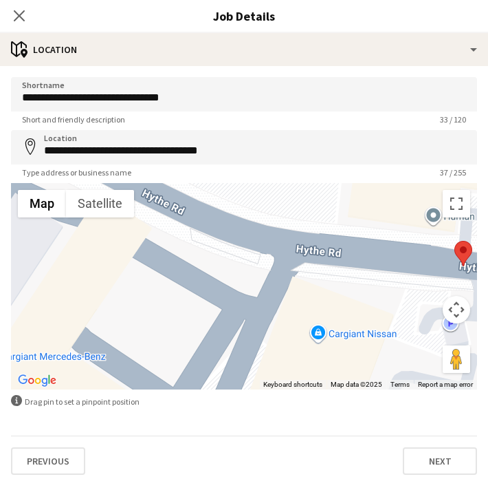
drag, startPoint x: 231, startPoint y: 285, endPoint x: 436, endPoint y: 296, distance: 205.2
click at [436, 296] on div at bounding box center [244, 286] width 466 height 206
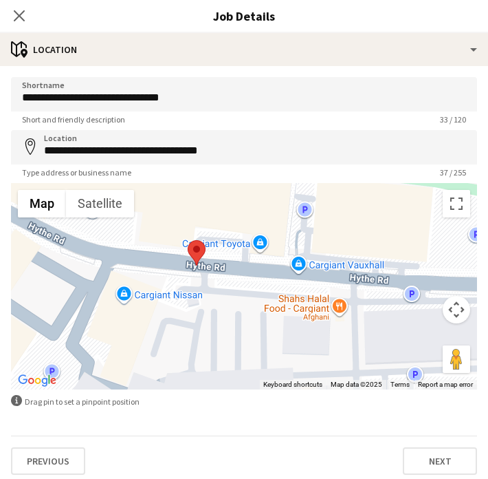
drag, startPoint x: 394, startPoint y: 278, endPoint x: 134, endPoint y: 265, distance: 260.2
click at [134, 265] on div at bounding box center [244, 286] width 466 height 206
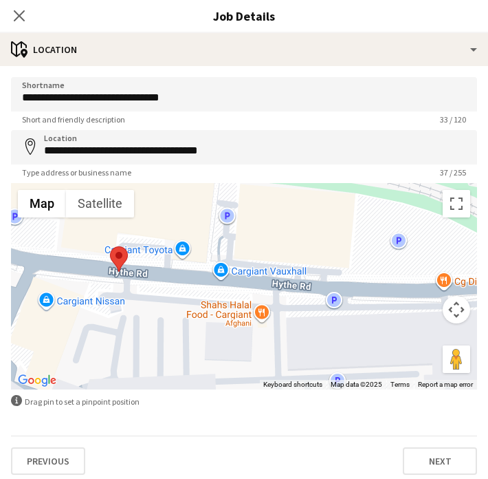
drag, startPoint x: 241, startPoint y: 278, endPoint x: 170, endPoint y: 286, distance: 72.0
click at [170, 287] on div at bounding box center [244, 286] width 466 height 206
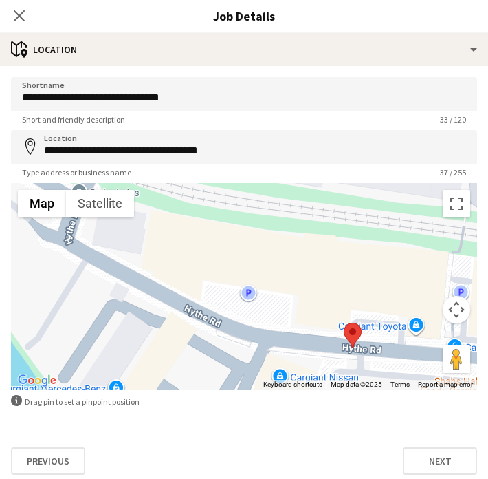
drag, startPoint x: 141, startPoint y: 275, endPoint x: 380, endPoint y: 354, distance: 251.4
click at [380, 354] on div at bounding box center [244, 286] width 466 height 206
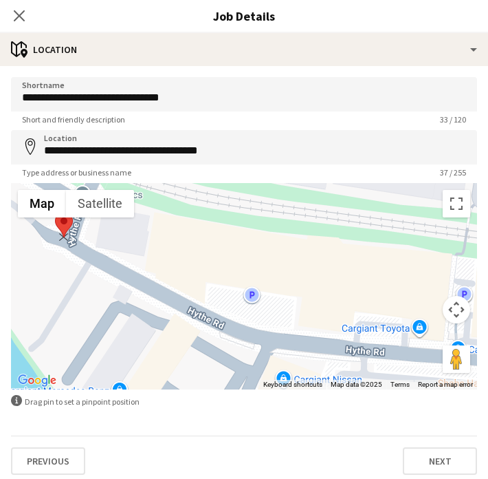
drag, startPoint x: 357, startPoint y: 344, endPoint x: 69, endPoint y: 228, distance: 310.4
click at [55, 212] on area at bounding box center [55, 212] width 0 height 0
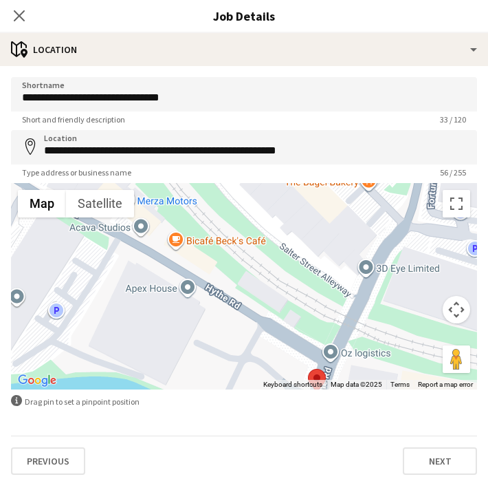
drag, startPoint x: 69, startPoint y: 243, endPoint x: 323, endPoint y: 398, distance: 297.5
click at [323, 399] on form "**********" at bounding box center [244, 275] width 488 height 397
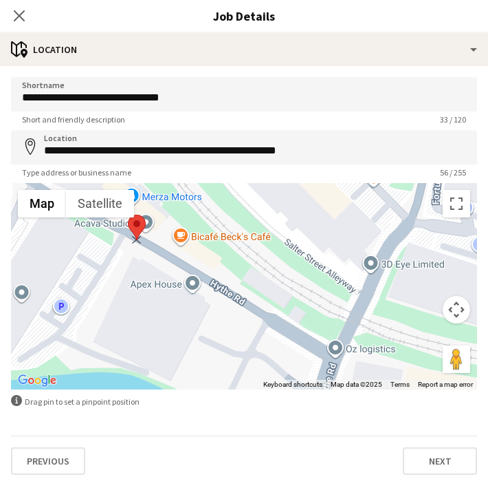
drag, startPoint x: 322, startPoint y: 371, endPoint x: 135, endPoint y: 220, distance: 240.0
click at [128, 215] on area at bounding box center [128, 215] width 0 height 0
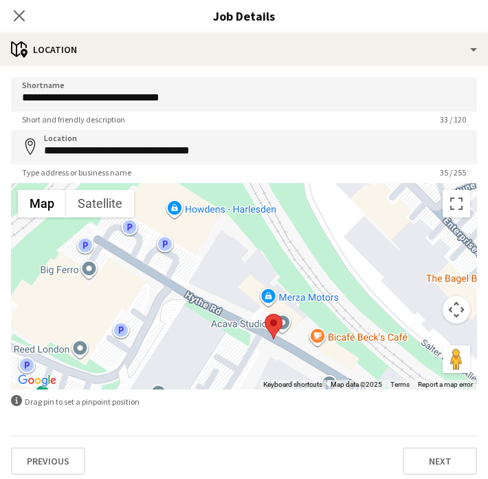
drag, startPoint x: 114, startPoint y: 241, endPoint x: 252, endPoint y: 342, distance: 170.8
click at [252, 342] on div at bounding box center [244, 286] width 466 height 206
drag, startPoint x: 274, startPoint y: 320, endPoint x: 169, endPoint y: 270, distance: 116.3
click at [160, 264] on area at bounding box center [160, 264] width 0 height 0
drag, startPoint x: 169, startPoint y: 270, endPoint x: 145, endPoint y: 303, distance: 40.3
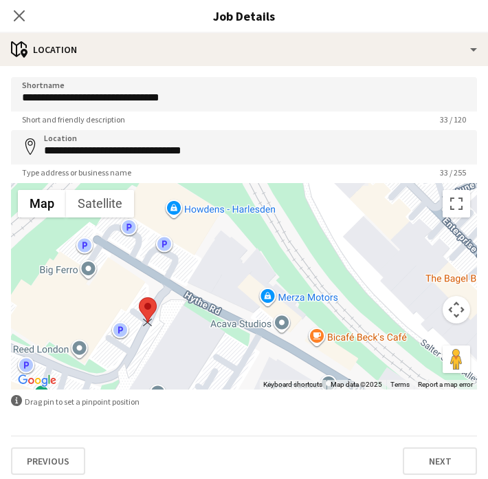
click at [139, 297] on area at bounding box center [139, 297] width 0 height 0
drag, startPoint x: 145, startPoint y: 303, endPoint x: 165, endPoint y: 268, distance: 39.7
click at [157, 264] on area at bounding box center [157, 264] width 0 height 0
drag, startPoint x: 165, startPoint y: 268, endPoint x: 131, endPoint y: 333, distance: 73.8
click at [123, 329] on area at bounding box center [123, 329] width 0 height 0
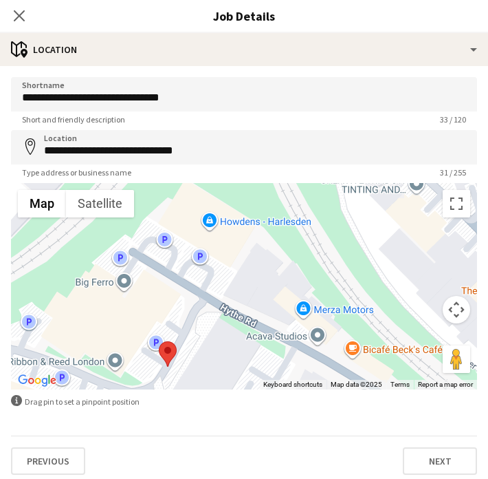
drag, startPoint x: 113, startPoint y: 308, endPoint x: 152, endPoint y: 320, distance: 40.2
click at [152, 320] on div at bounding box center [244, 286] width 466 height 206
drag, startPoint x: 166, startPoint y: 349, endPoint x: 262, endPoint y: 274, distance: 122.0
click at [251, 267] on area at bounding box center [251, 267] width 0 height 0
drag, startPoint x: 262, startPoint y: 274, endPoint x: 252, endPoint y: 285, distance: 14.6
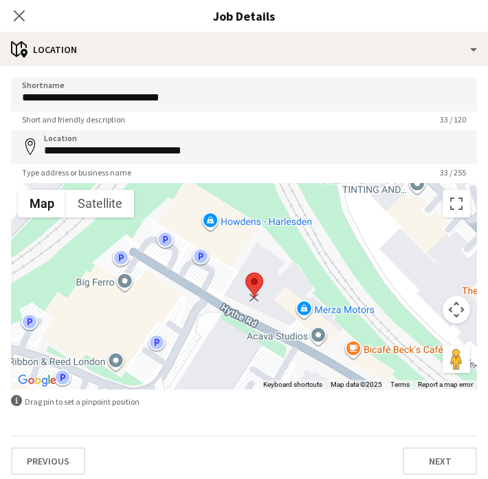
click at [245, 272] on area at bounding box center [245, 272] width 0 height 0
drag, startPoint x: 252, startPoint y: 285, endPoint x: 307, endPoint y: 297, distance: 56.4
click at [292, 287] on area at bounding box center [292, 287] width 0 height 0
drag, startPoint x: 307, startPoint y: 297, endPoint x: 188, endPoint y: 316, distance: 120.4
click at [177, 307] on area at bounding box center [177, 307] width 0 height 0
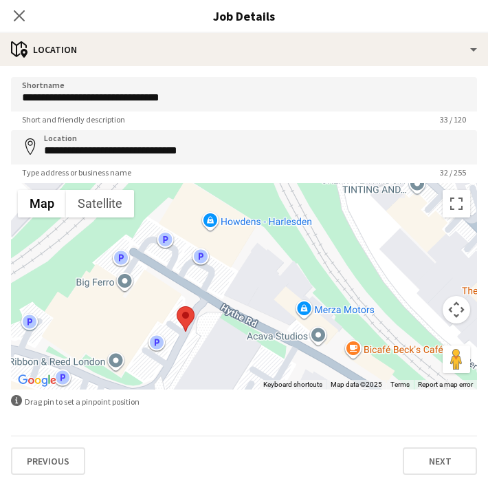
type input "**********"
click at [434, 470] on button "Next" at bounding box center [440, 461] width 74 height 28
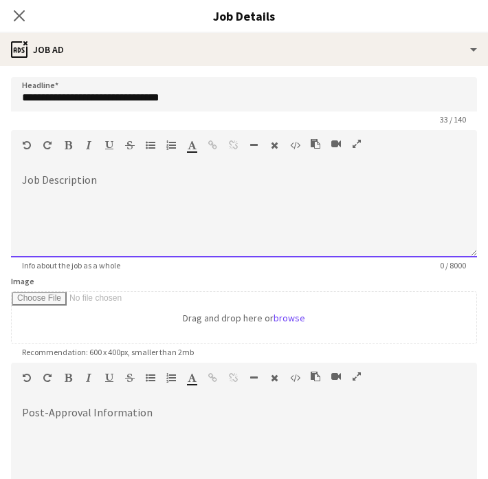
click at [204, 181] on div at bounding box center [244, 216] width 466 height 83
paste div
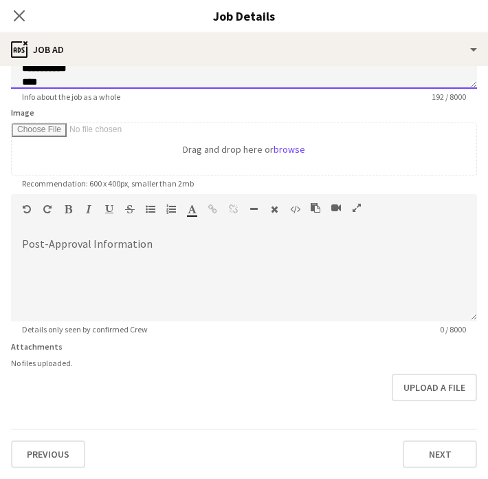
scroll to position [168, 0]
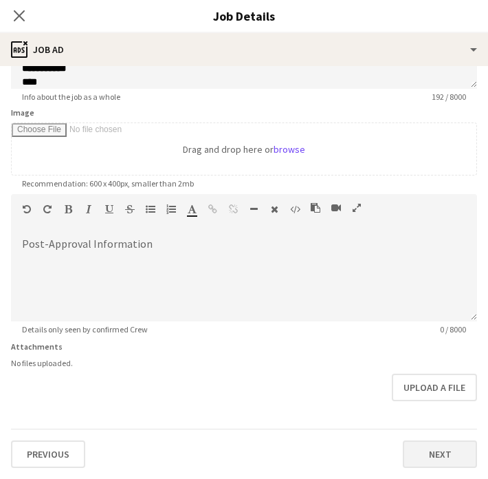
click at [428, 443] on button "Next" at bounding box center [440, 454] width 74 height 28
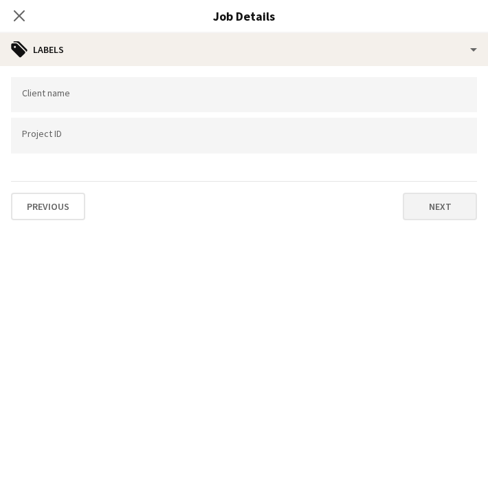
click at [438, 216] on button "Next" at bounding box center [440, 207] width 74 height 28
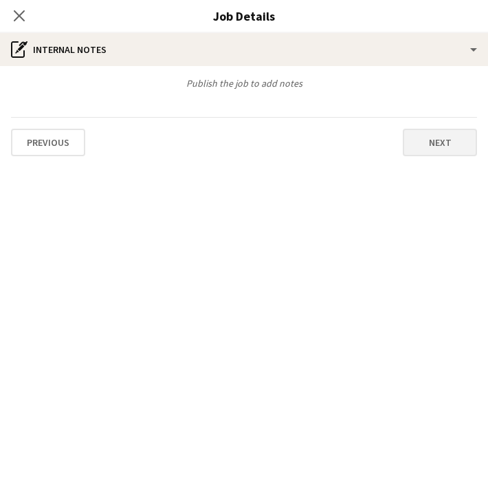
click at [434, 154] on button "Next" at bounding box center [440, 143] width 74 height 28
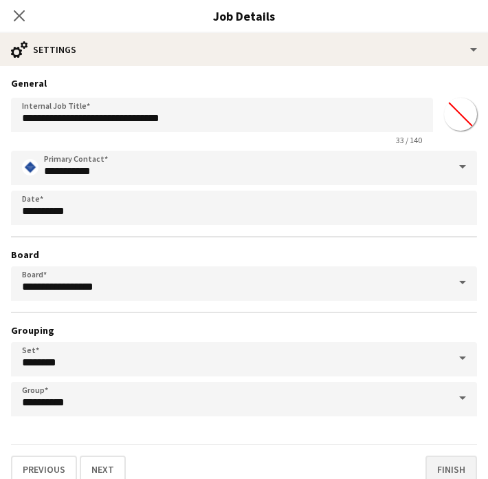
click at [442, 461] on button "Finish" at bounding box center [452, 469] width 52 height 28
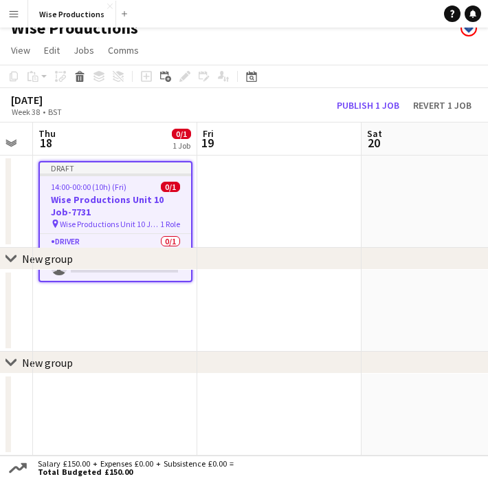
scroll to position [15, 0]
click at [151, 220] on span "Wise Productions Unit 10 Job-7731" at bounding box center [110, 224] width 100 height 10
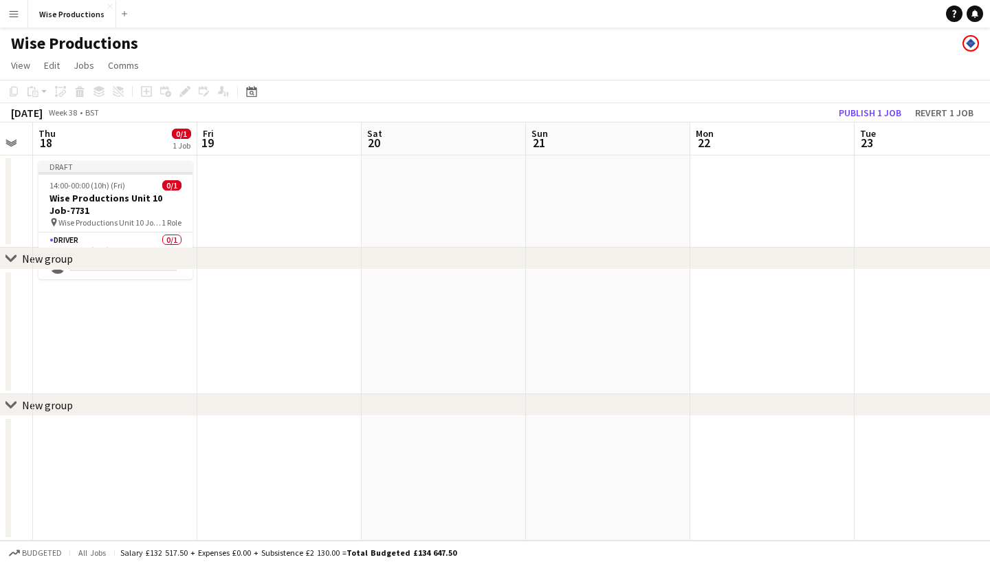
scroll to position [0, 0]
click at [237, 202] on app-date-cell at bounding box center [279, 201] width 164 height 92
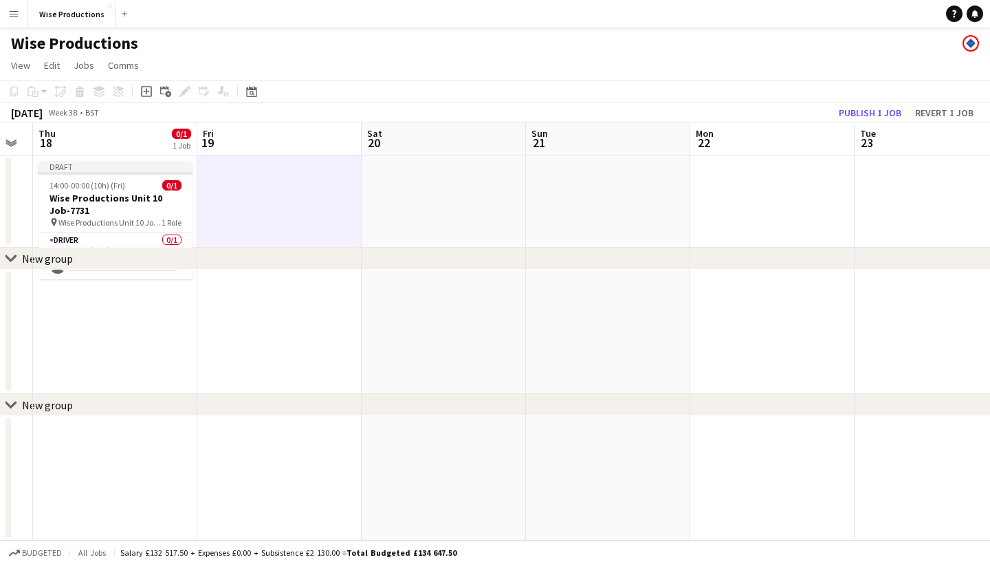
click at [230, 317] on app-date-cell at bounding box center [279, 332] width 164 height 124
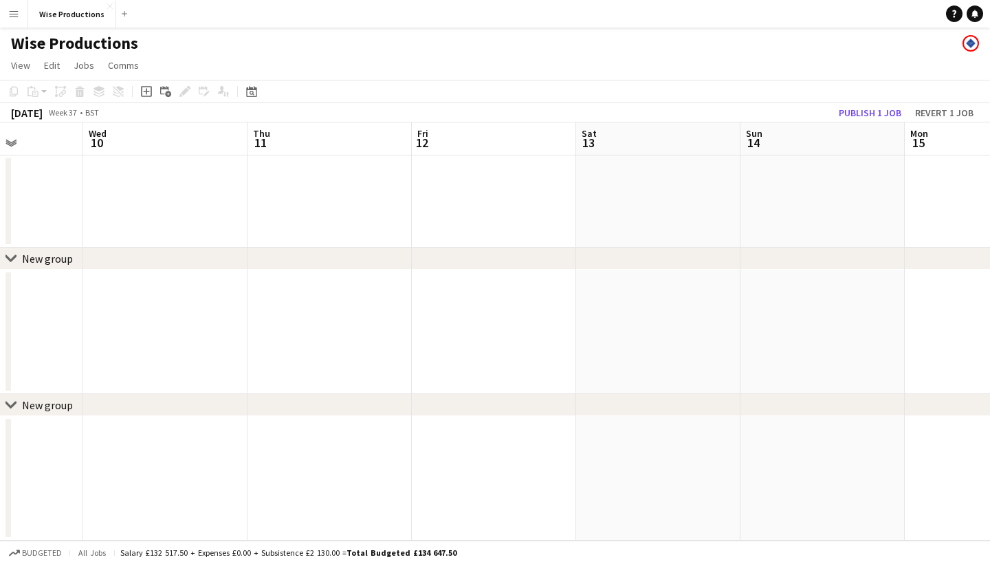
scroll to position [0, 380]
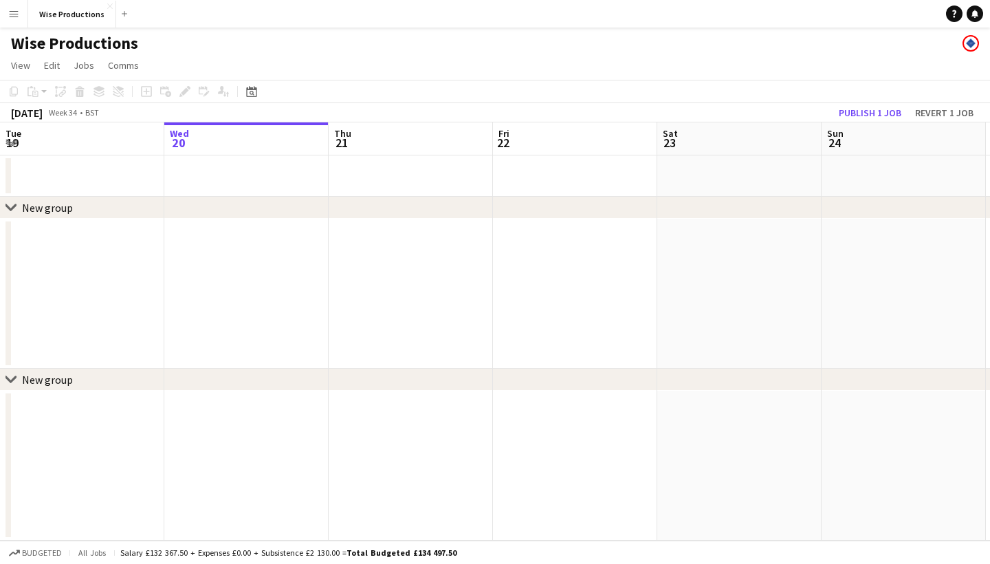
click at [8, 202] on icon "chevron-right" at bounding box center [11, 207] width 11 height 11
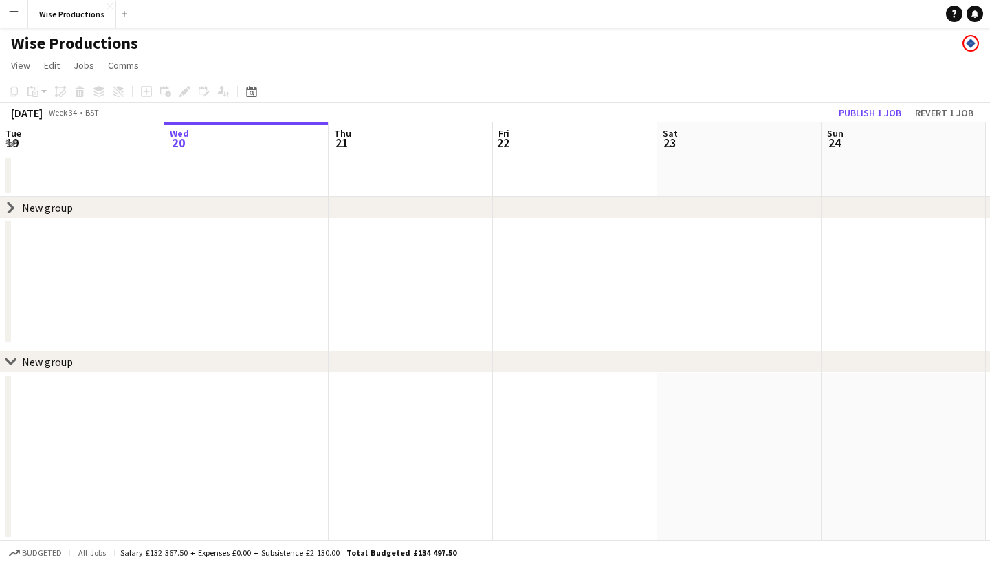
click at [8, 203] on icon at bounding box center [11, 208] width 6 height 10
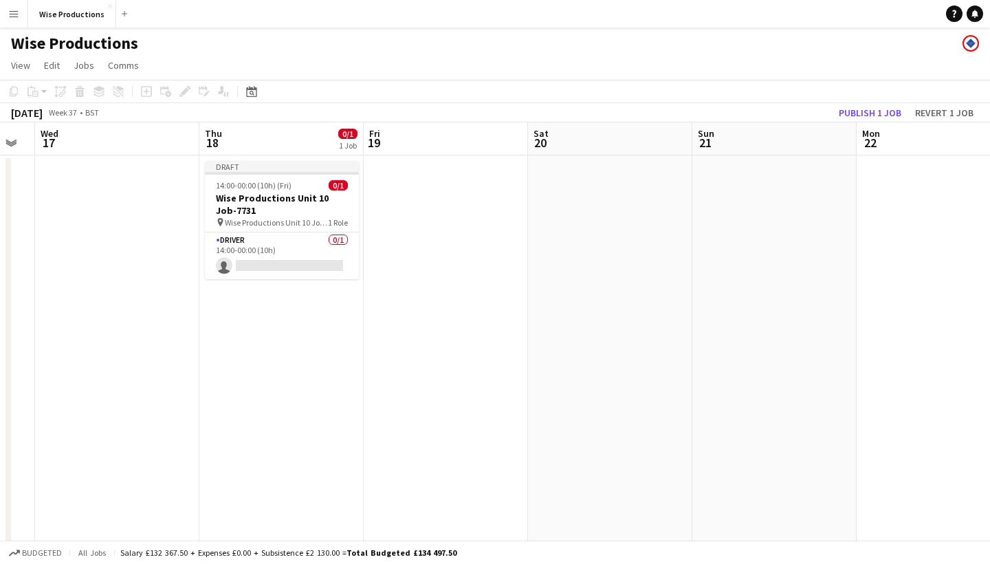
scroll to position [0, 644]
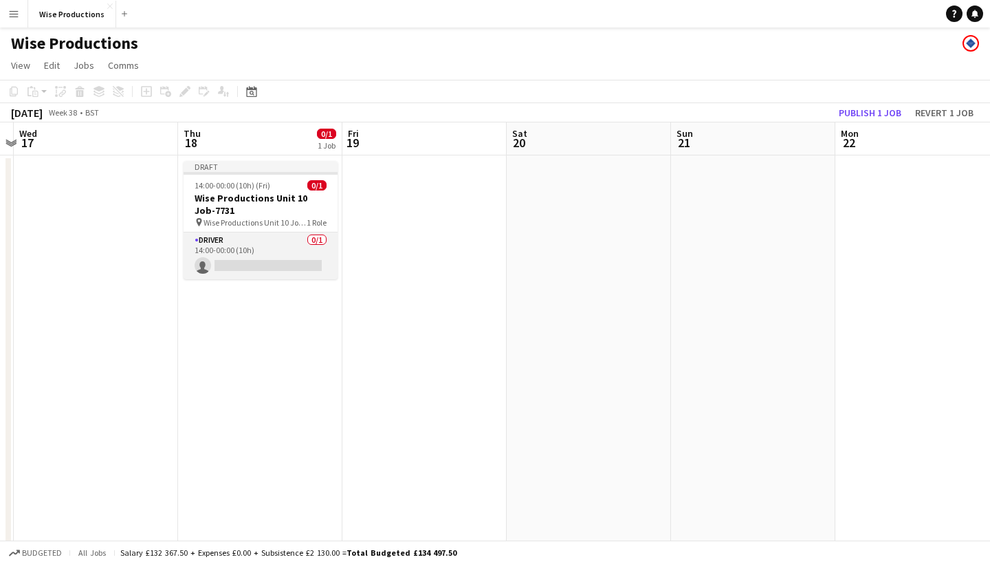
click at [277, 263] on app-card-role "Driver 0/1 14:00-00:00 (10h) single-neutral-actions" at bounding box center [261, 255] width 154 height 47
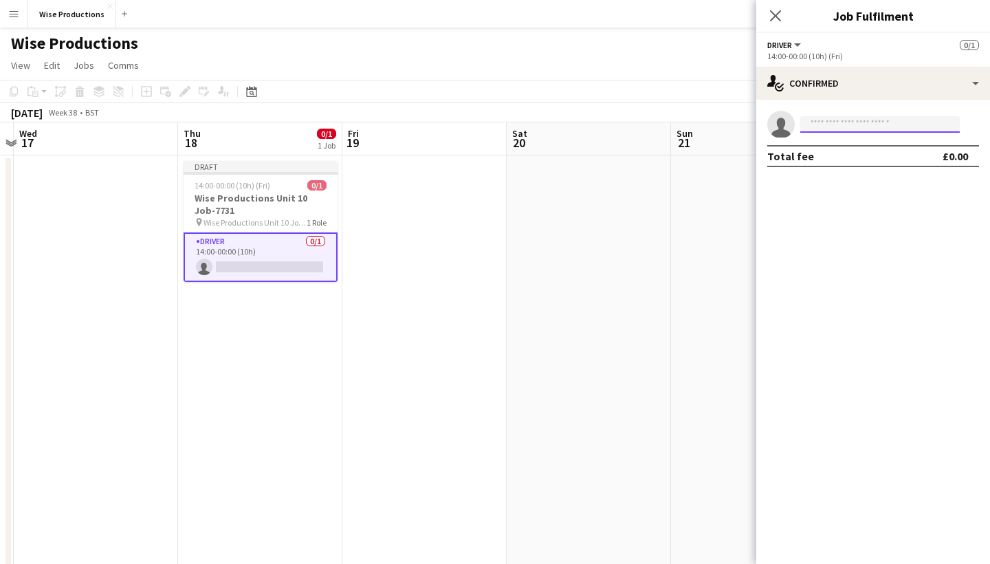
click at [820, 127] on input at bounding box center [880, 124] width 160 height 17
type input "******"
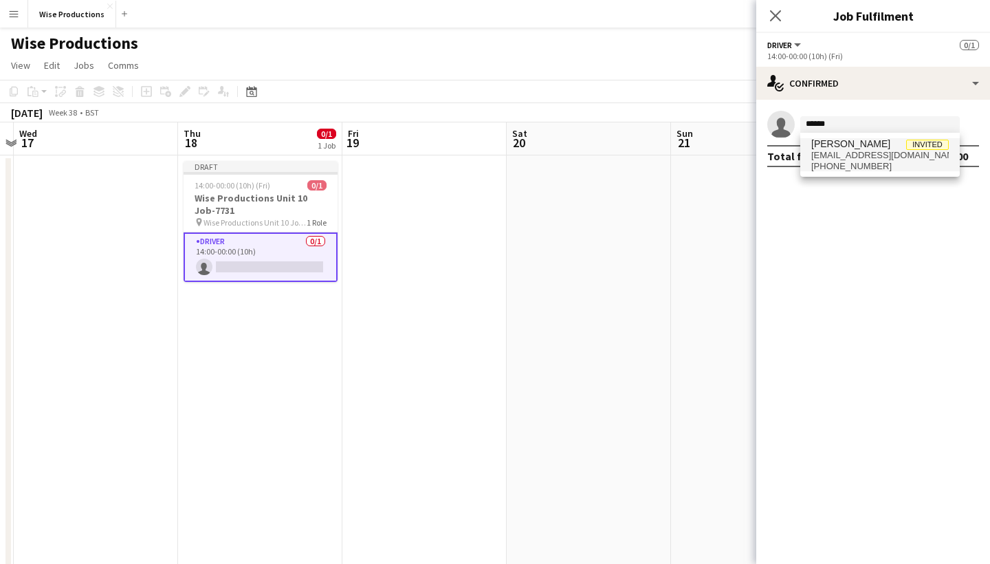
drag, startPoint x: 840, startPoint y: 147, endPoint x: 866, endPoint y: 170, distance: 35.1
click at [866, 170] on span "[PHONE_NUMBER]" at bounding box center [880, 166] width 138 height 11
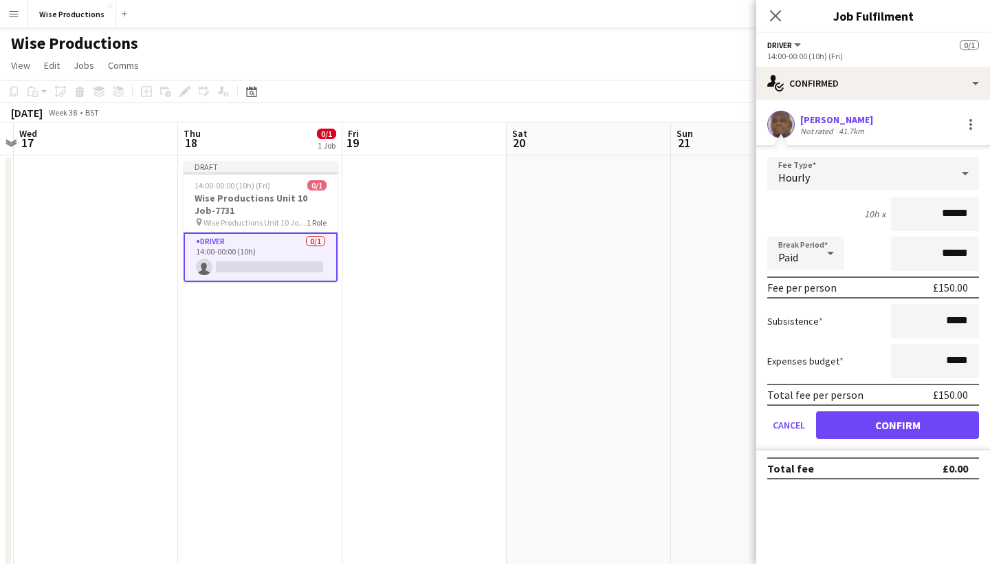
click at [932, 421] on button "Confirm" at bounding box center [897, 425] width 163 height 28
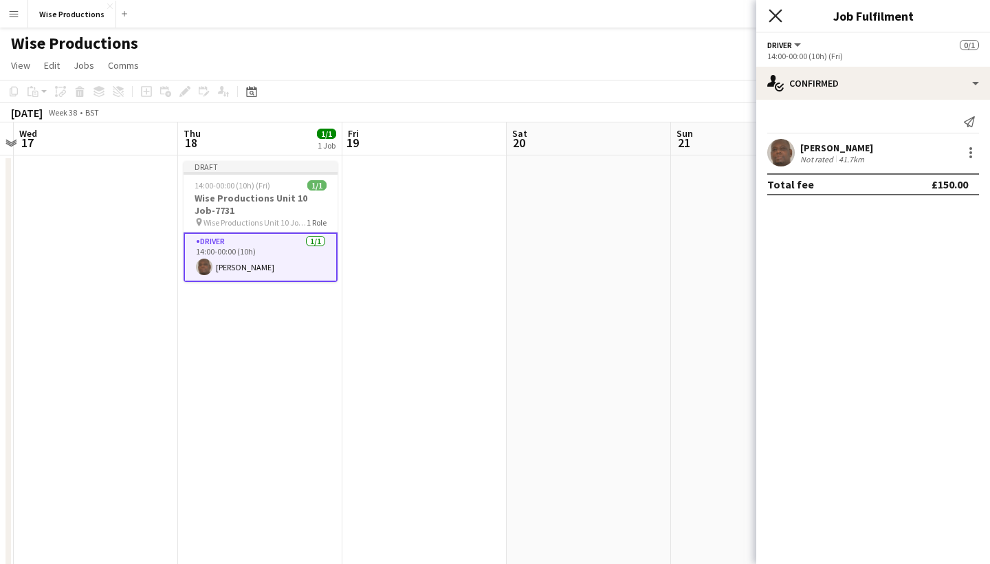
click at [773, 21] on icon "Close pop-in" at bounding box center [775, 15] width 13 height 13
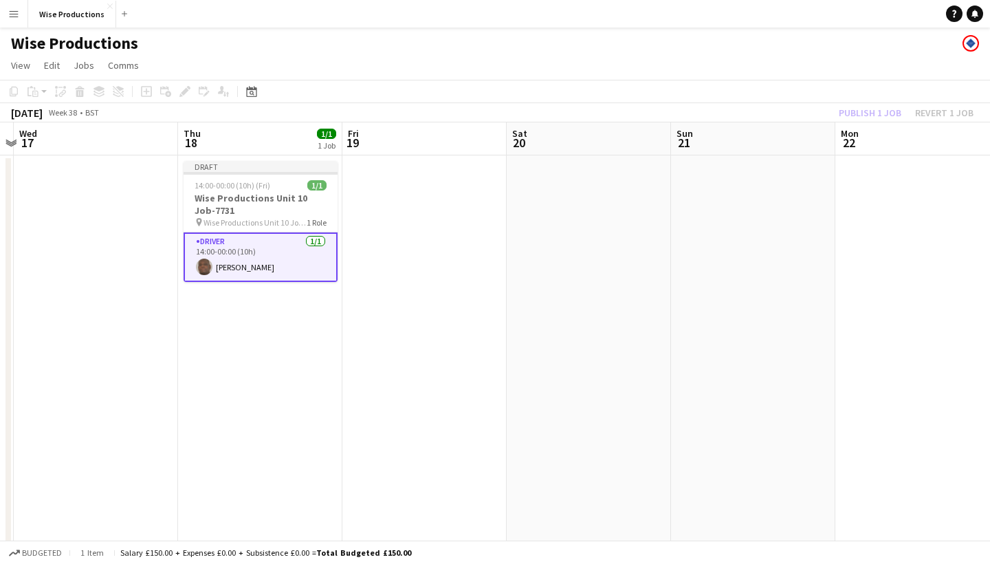
click at [846, 106] on div "Publish 1 job Revert 1 job" at bounding box center [906, 113] width 168 height 18
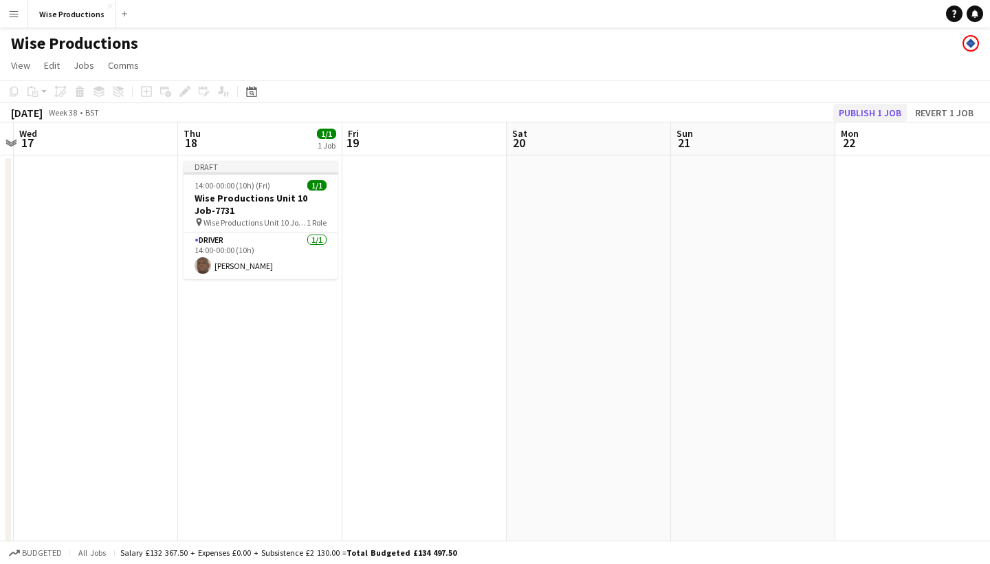
click at [850, 115] on button "Publish 1 job" at bounding box center [870, 113] width 74 height 18
